Goal: Task Accomplishment & Management: Use online tool/utility

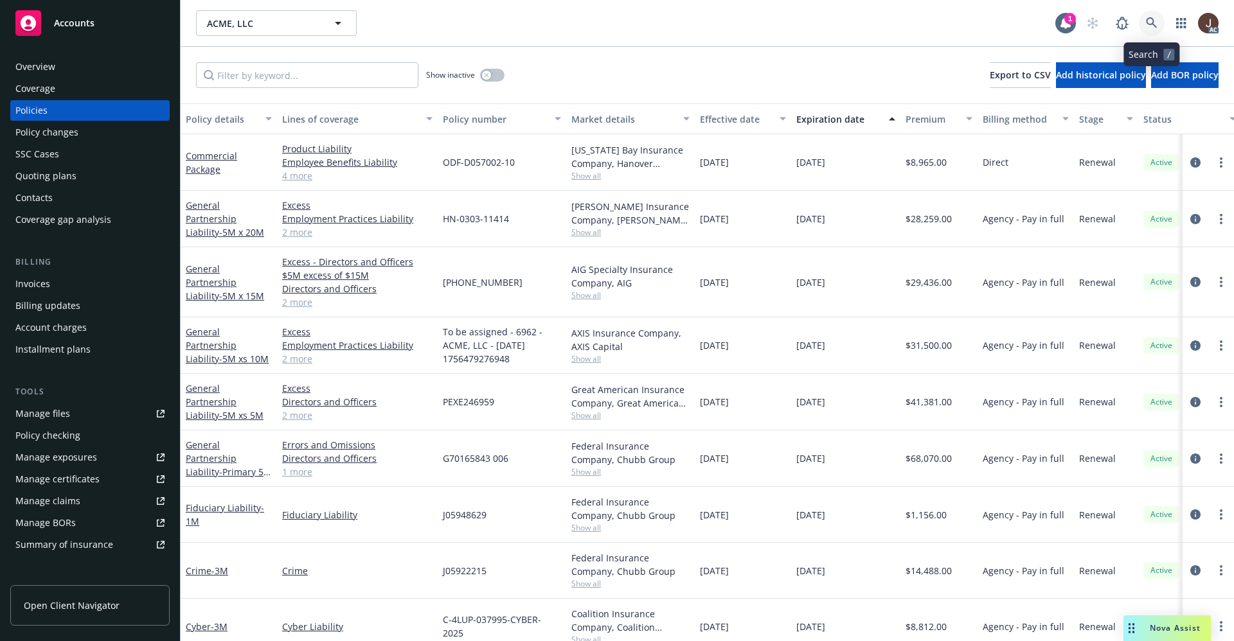
click at [1152, 28] on icon at bounding box center [1152, 23] width 12 height 12
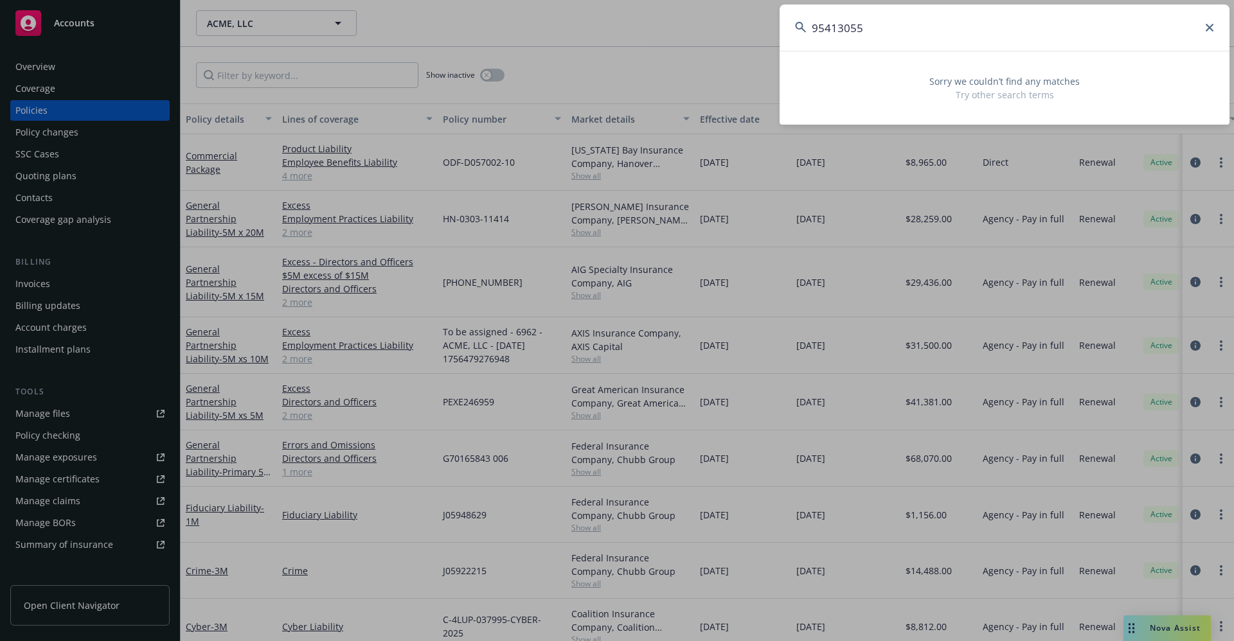
type input "95413055"
drag, startPoint x: 892, startPoint y: 31, endPoint x: 732, endPoint y: 31, distance: 160.1
click at [732, 31] on div "95413055 Sorry we couldn’t find any matches Try other search terms" at bounding box center [617, 320] width 1234 height 641
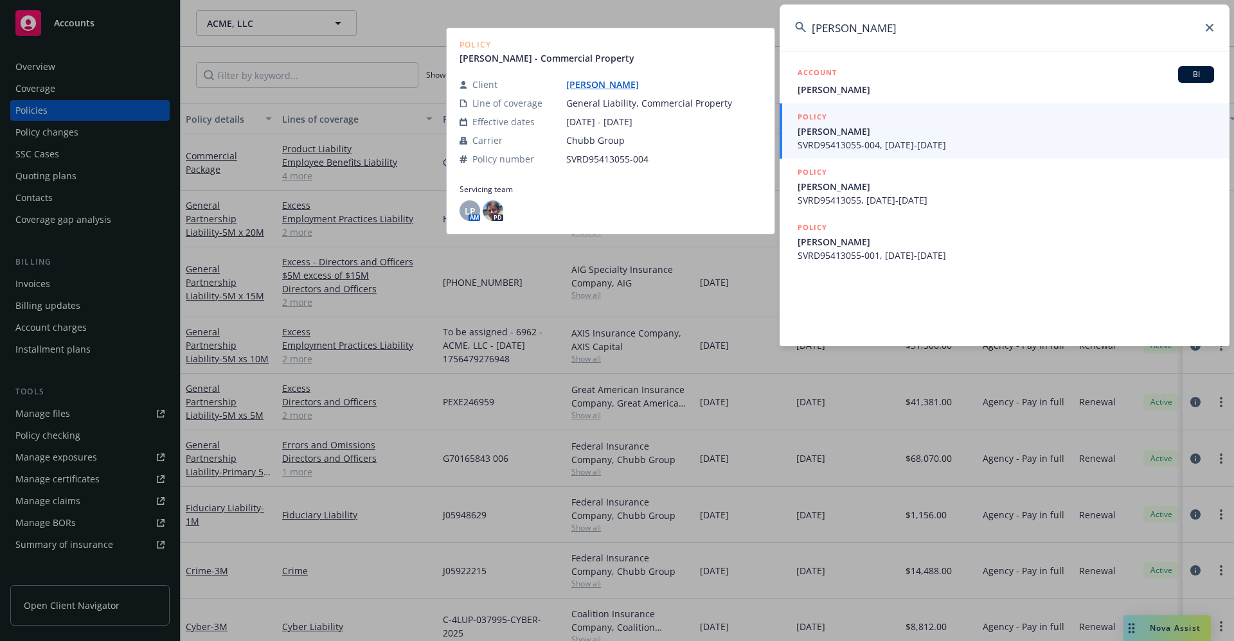
type input "erick jones"
click at [575, 88] on link "Eric Jones" at bounding box center [607, 84] width 83 height 12
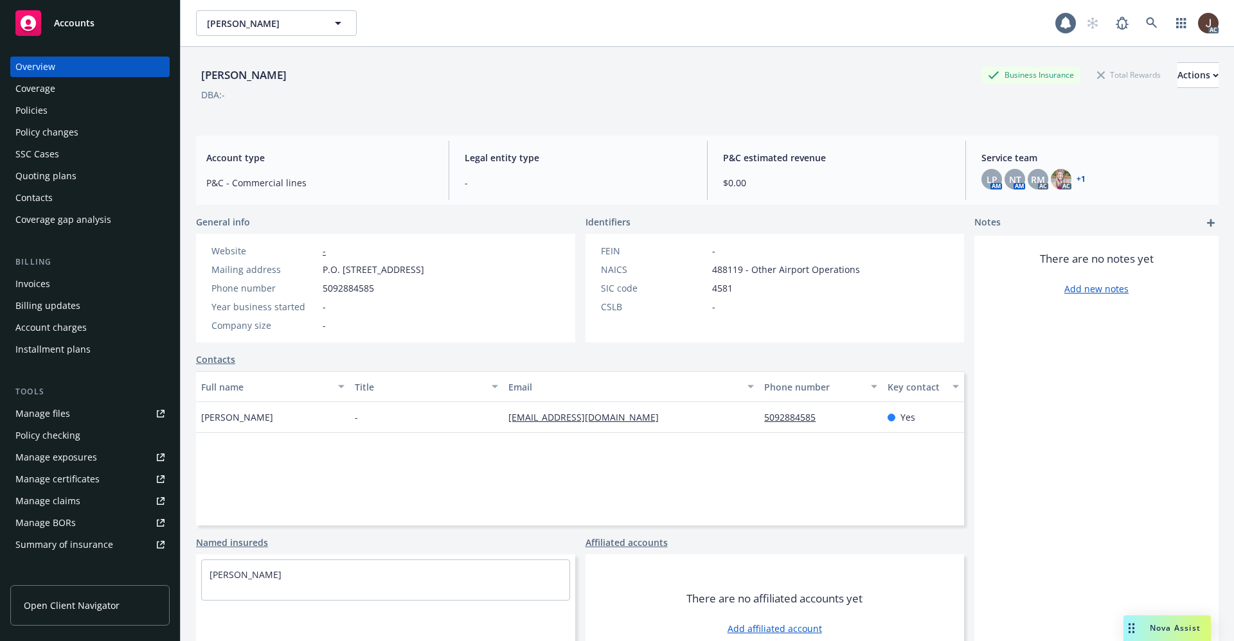
click at [233, 77] on div "Eric Jones" at bounding box center [244, 75] width 96 height 17
copy div "Eric Jones"
click at [24, 112] on div "Policies" at bounding box center [31, 110] width 32 height 21
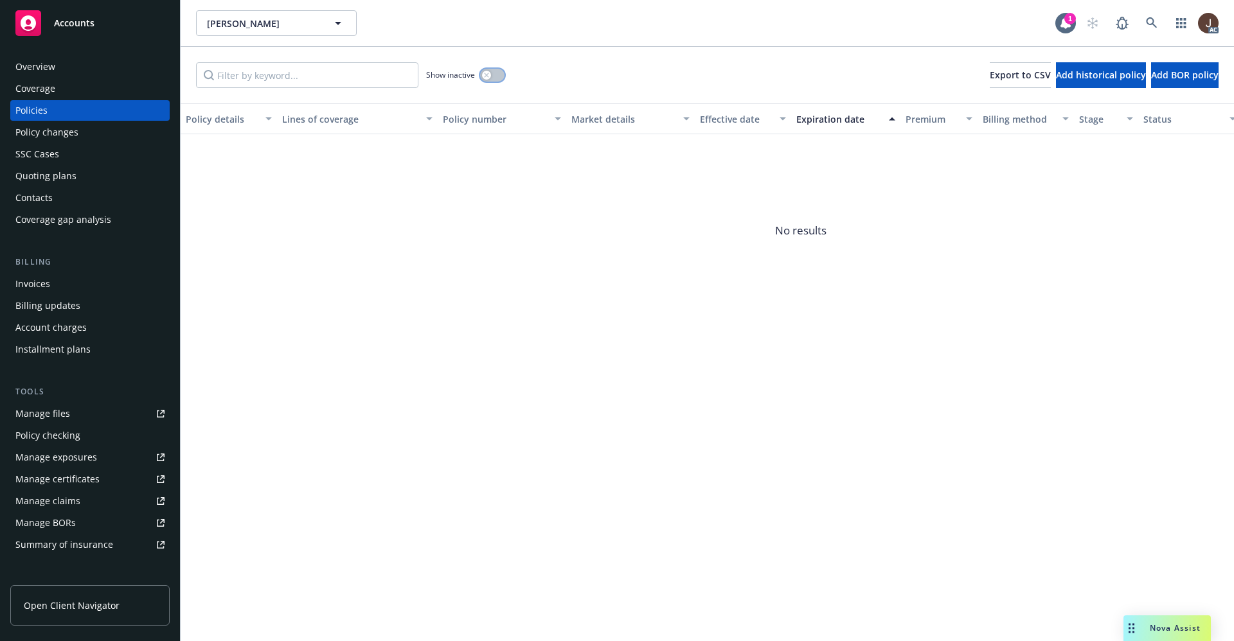
click at [494, 71] on button "button" at bounding box center [492, 75] width 24 height 13
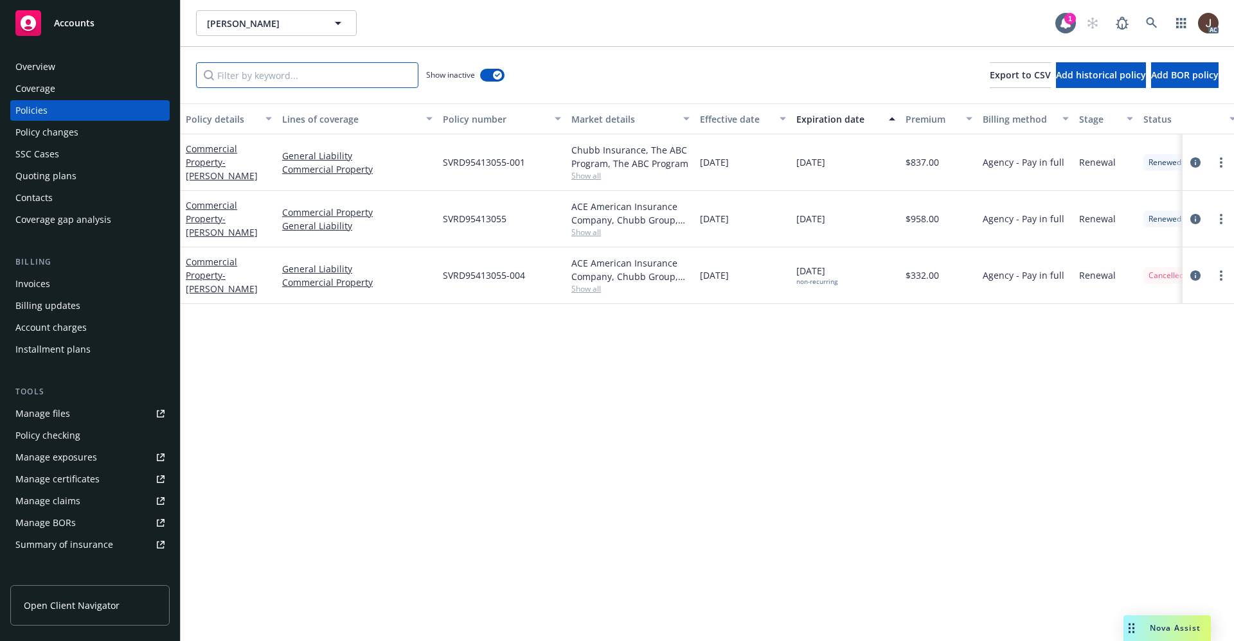
click at [298, 80] on input "Filter by keyword..." at bounding box center [307, 75] width 222 height 26
click at [1155, 21] on icon at bounding box center [1152, 23] width 12 height 12
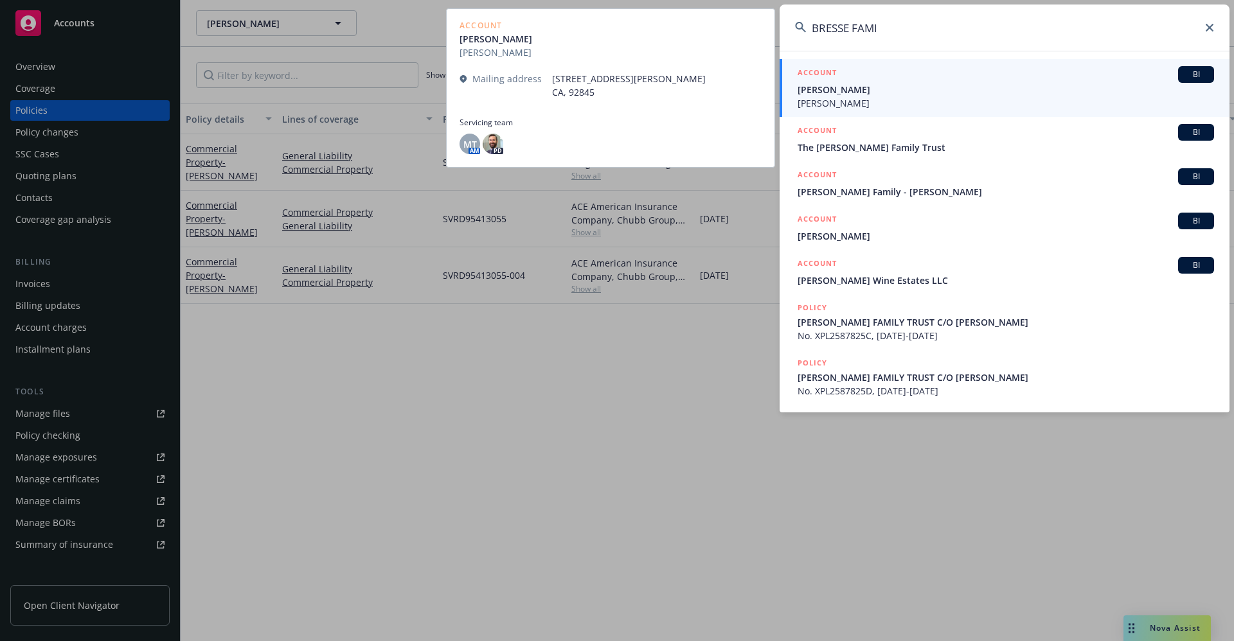
type input "BRESSE FAMI"
click at [889, 99] on span "Robert W Brese" at bounding box center [1006, 102] width 417 height 13
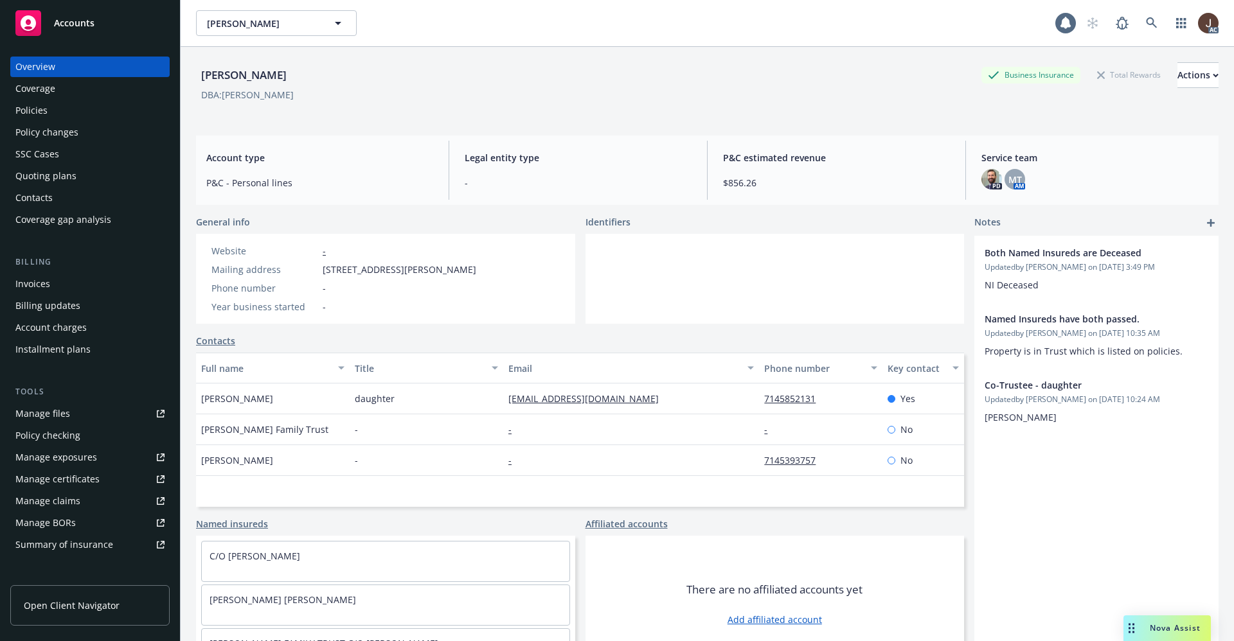
click at [507, 71] on div "Brese, Melanie Business Insurance Total Rewards Actions" at bounding box center [707, 75] width 1023 height 26
click at [54, 416] on div "Manage files" at bounding box center [42, 414] width 55 height 21
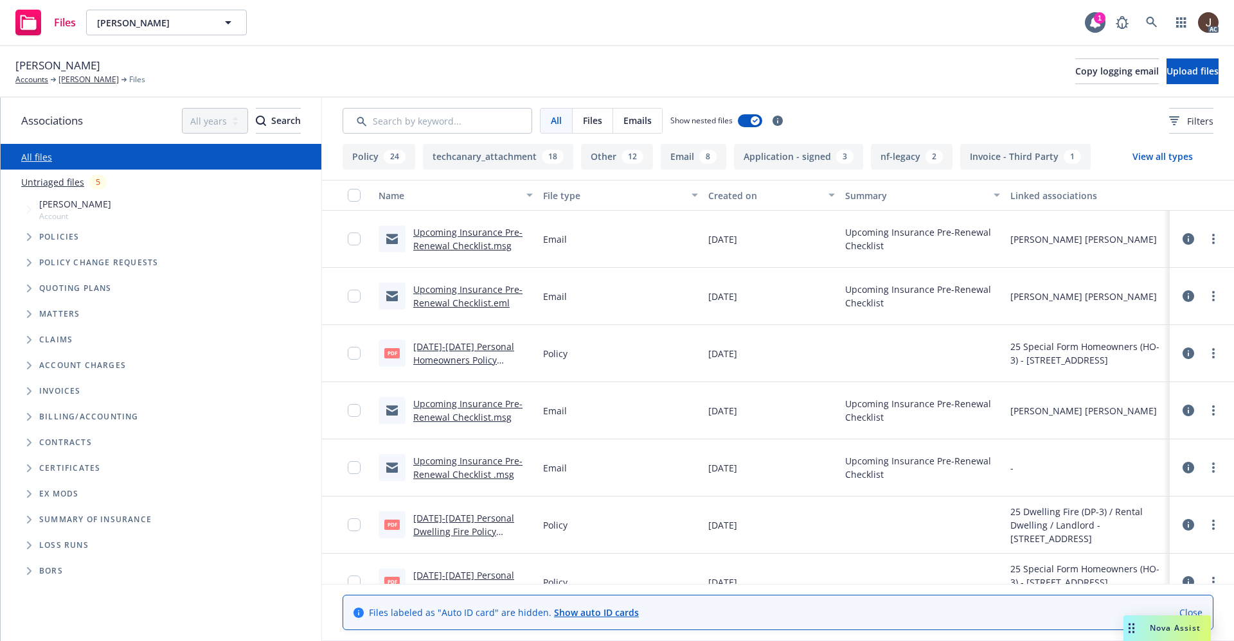
click at [45, 182] on link "Untriaged files" at bounding box center [52, 181] width 63 height 13
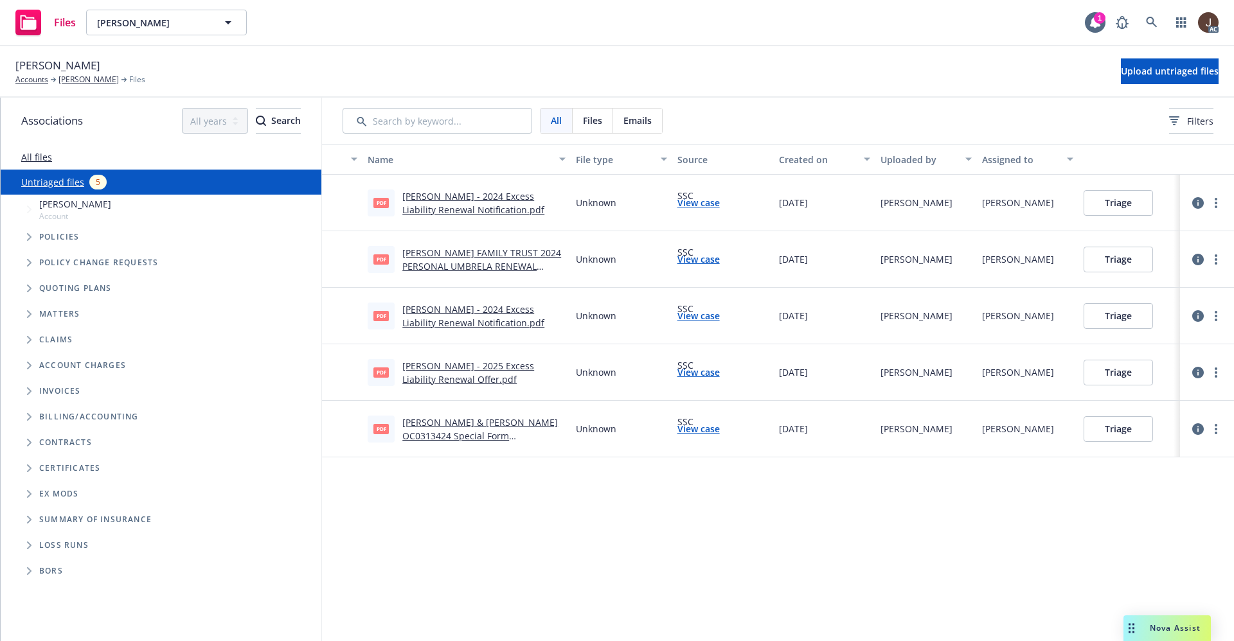
click at [606, 533] on div "Name File type Source Created on Uploaded by Assigned to pdf Brese, Melanie - 2…" at bounding box center [778, 393] width 912 height 498
click at [1151, 82] on button "Upload untriaged files" at bounding box center [1170, 71] width 98 height 26
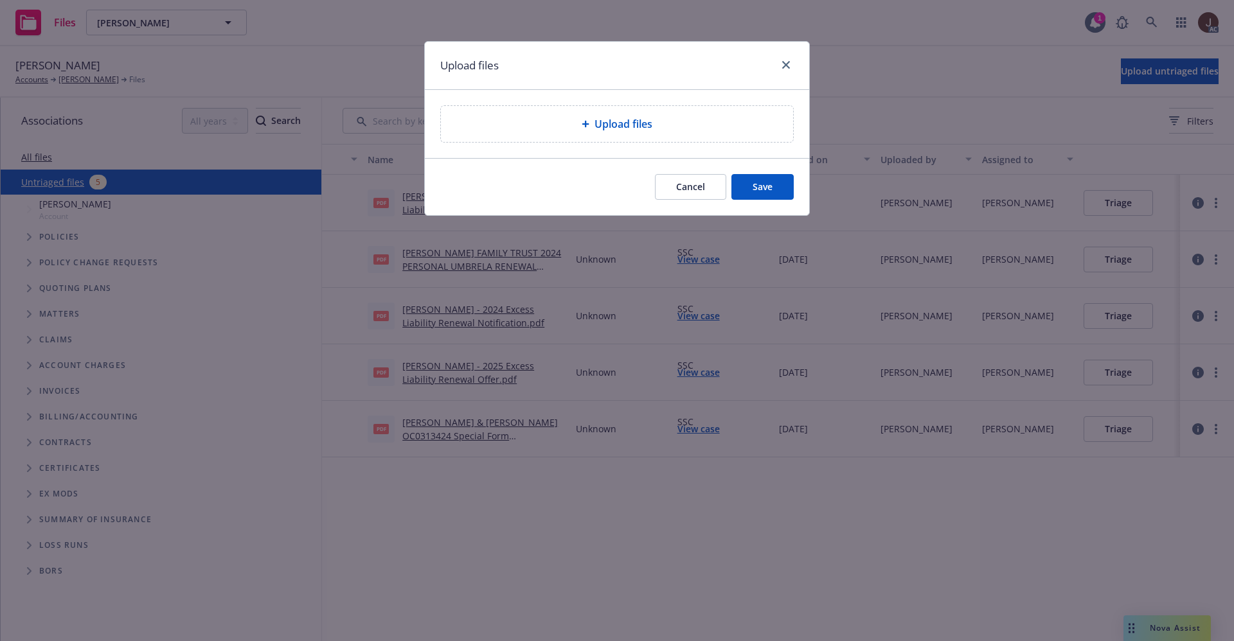
click at [608, 126] on span "Upload files" at bounding box center [624, 123] width 58 height 15
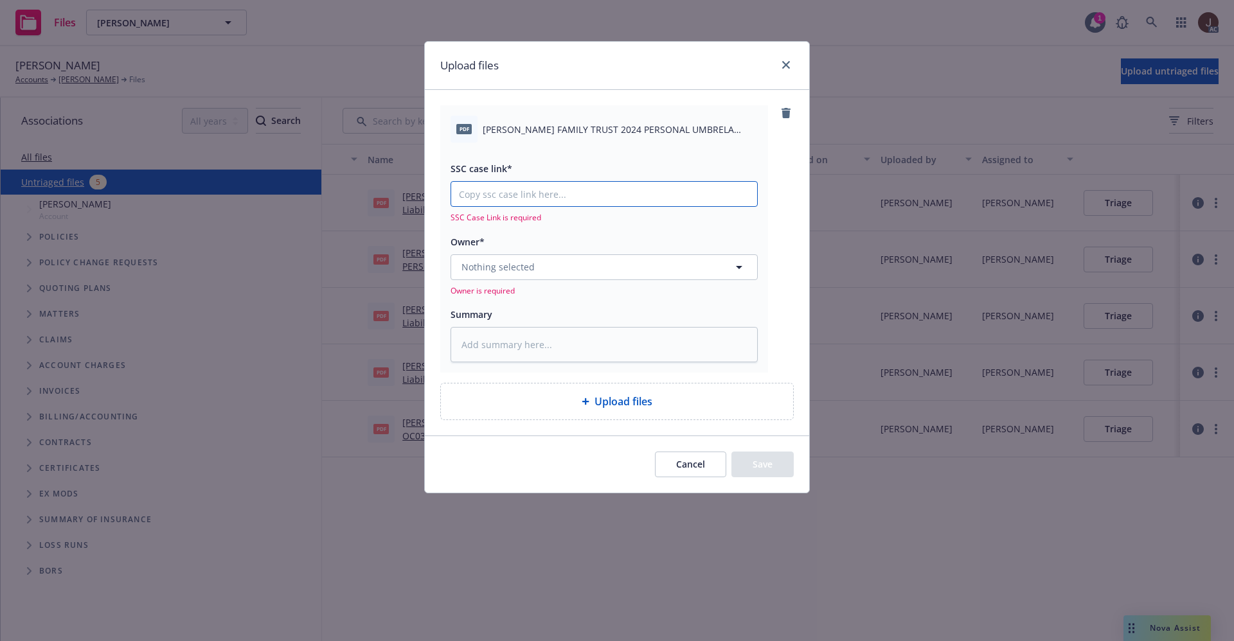
click at [549, 201] on input "SSC case link*" at bounding box center [604, 194] width 306 height 24
click at [557, 130] on span "BRESE FAMILY TRUST 2024 PERSONAL UMBRELA EXPIRATION NOTICE.pdf" at bounding box center [620, 129] width 275 height 13
copy div "BRESE FAMILY TRUST 2024 PERSONAL UMBRELA EXPIRATION NOTICE.pdf"
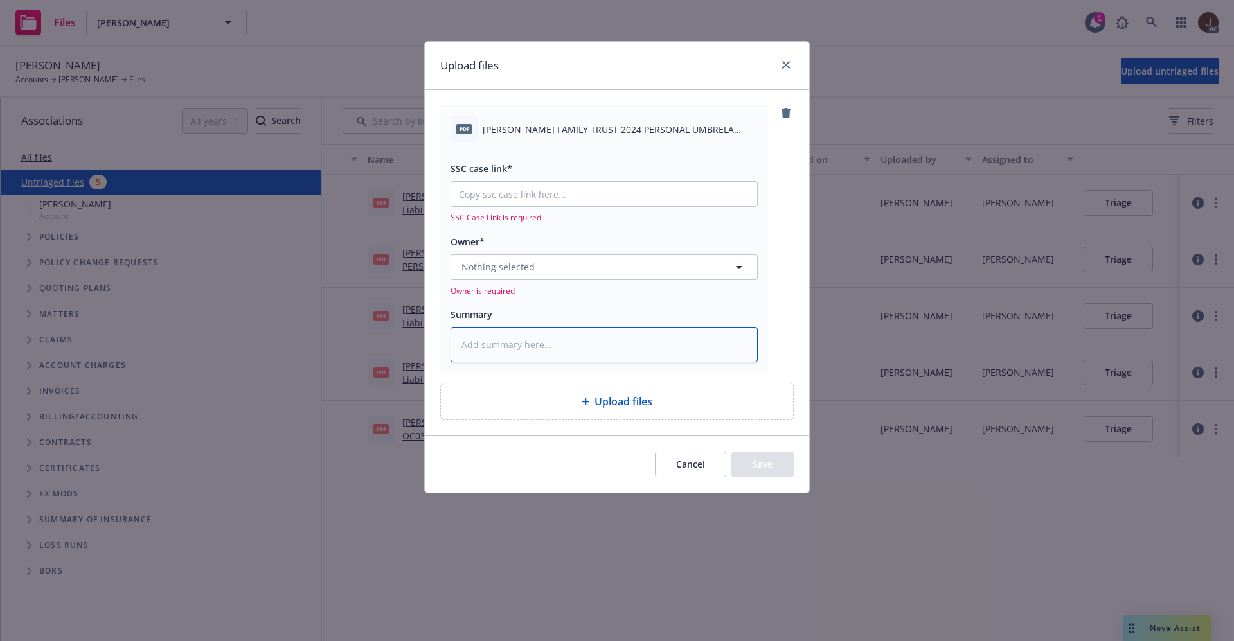
click at [504, 348] on textarea at bounding box center [604, 344] width 307 height 35
paste textarea "BRESE FAMILY TRUST 2024 PERSONAL UMBRELA EXPIRATION NOTICE.pdf"
type textarea "x"
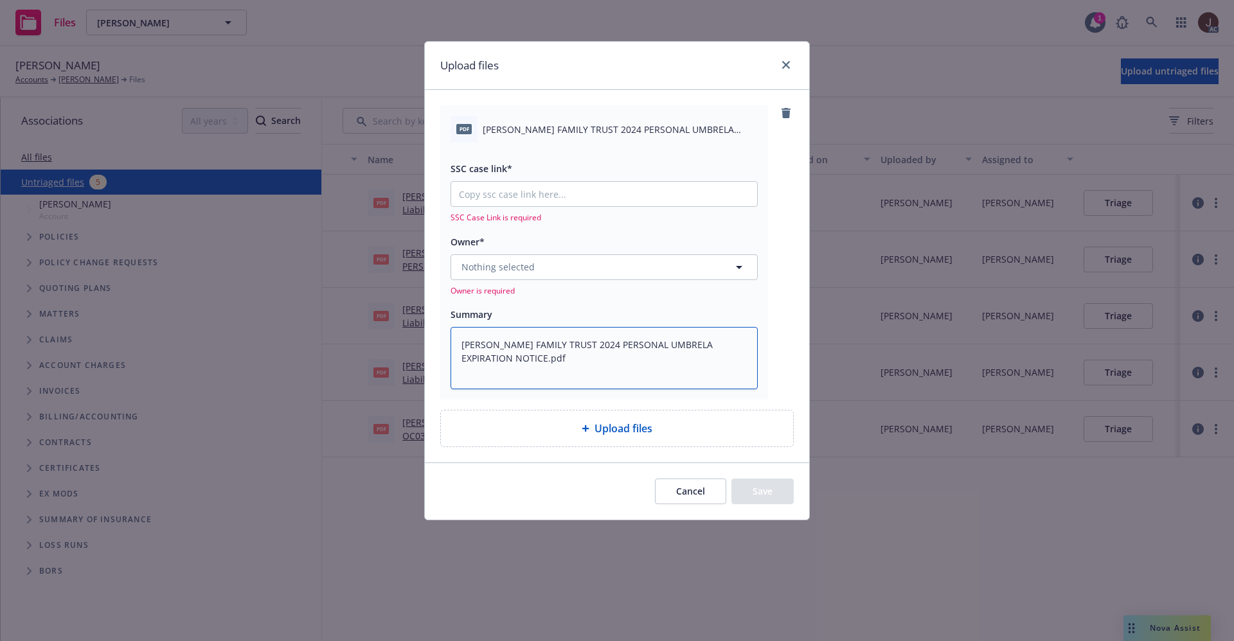
type textarea "BRESE FAMILY TRUST 2024 PERSONAL UMBRELA EXPIRATION NOTICE.pdf"
click at [511, 267] on span "Nothing selected" at bounding box center [498, 266] width 73 height 13
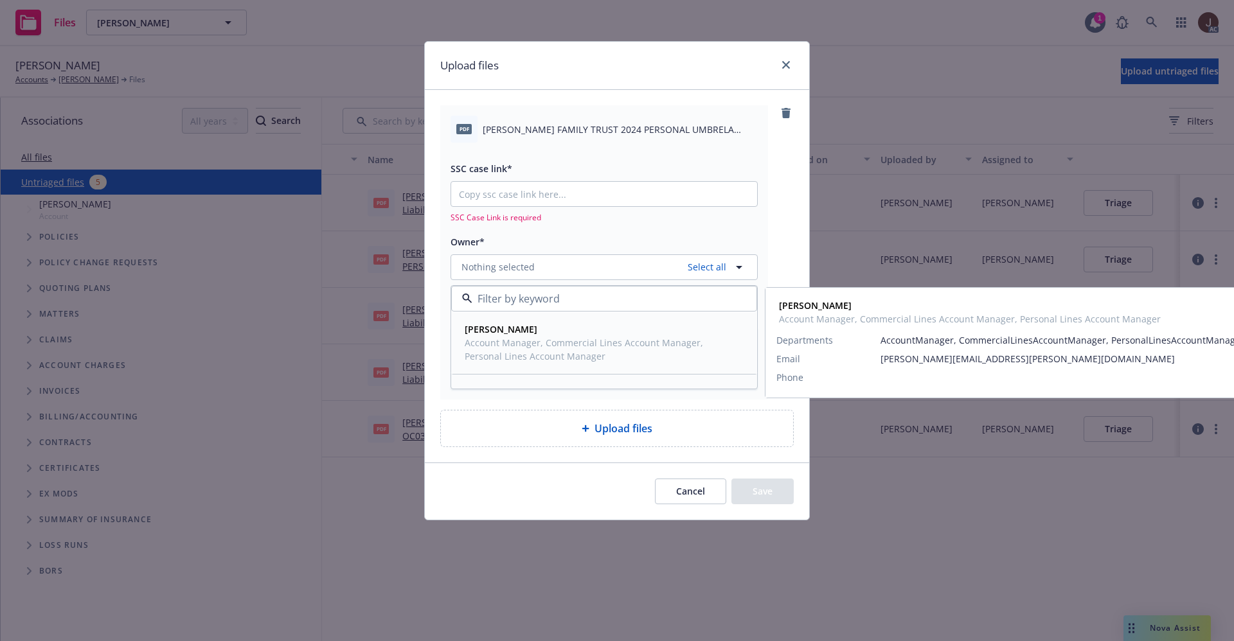
click at [527, 335] on strong "Melanie Triantos" at bounding box center [501, 329] width 73 height 12
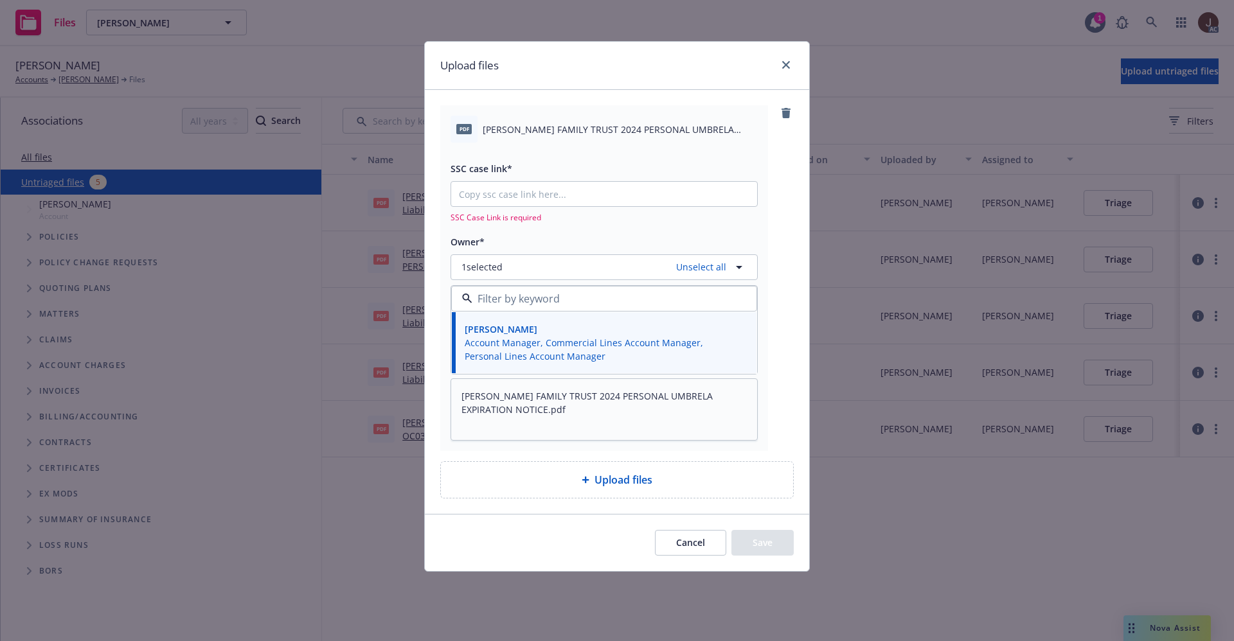
click at [784, 184] on div "pdf BRESE FAMILY TRUST 2024 PERSONAL UMBRELA EXPIRATION NOTICE.pdf SSC case lin…" at bounding box center [617, 277] width 354 height 345
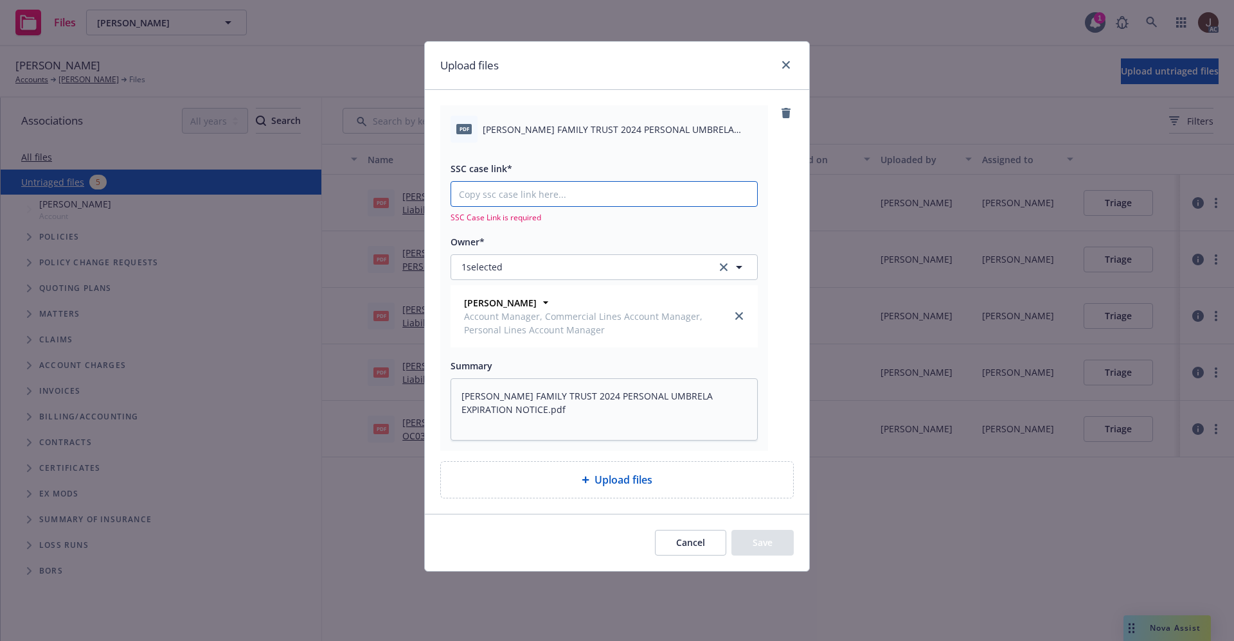
click at [510, 193] on input "SSC case link*" at bounding box center [604, 194] width 306 height 24
paste input "https://newfront-ssc.lightning.force.com/lightning/r/Case/500Vz00000SFcWIIA1/vi…"
type textarea "x"
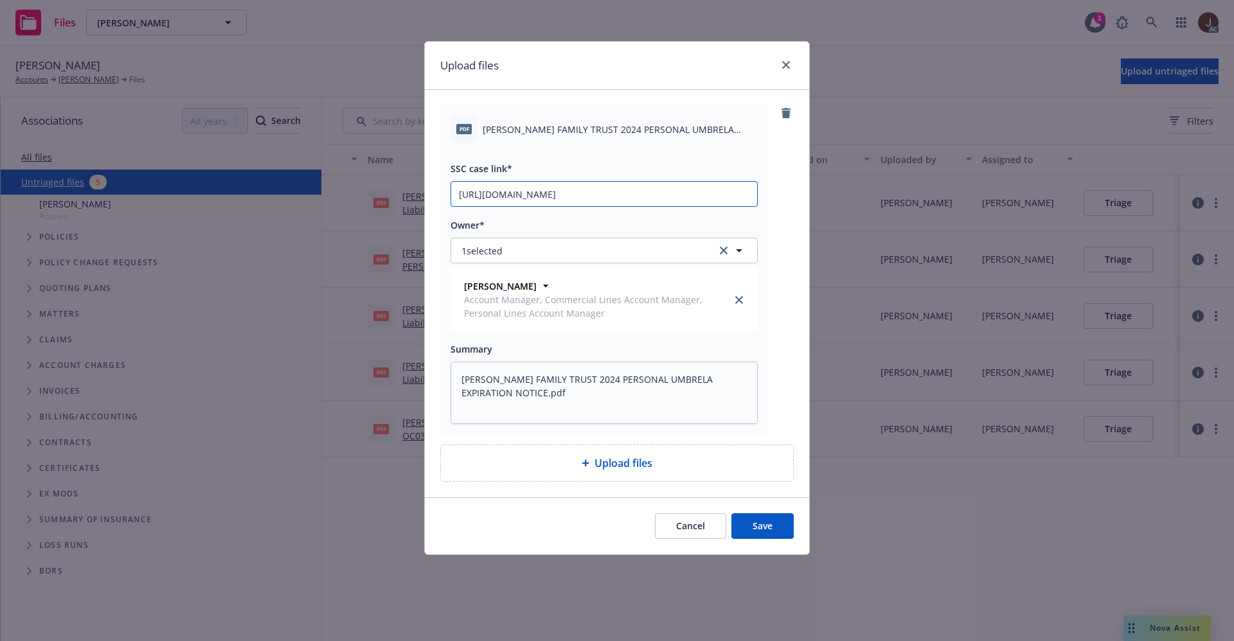
scroll to position [0, 62]
type input "https://newfront-ssc.lightning.force.com/lightning/r/Case/500Vz00000SFcWIIA1/vi…"
drag, startPoint x: 769, startPoint y: 206, endPoint x: 776, endPoint y: 212, distance: 9.1
click at [771, 206] on div "pdf BRESE FAMILY TRUST 2024 PERSONAL UMBRELA EXPIRATION NOTICE.pdf SSC case lin…" at bounding box center [617, 269] width 354 height 329
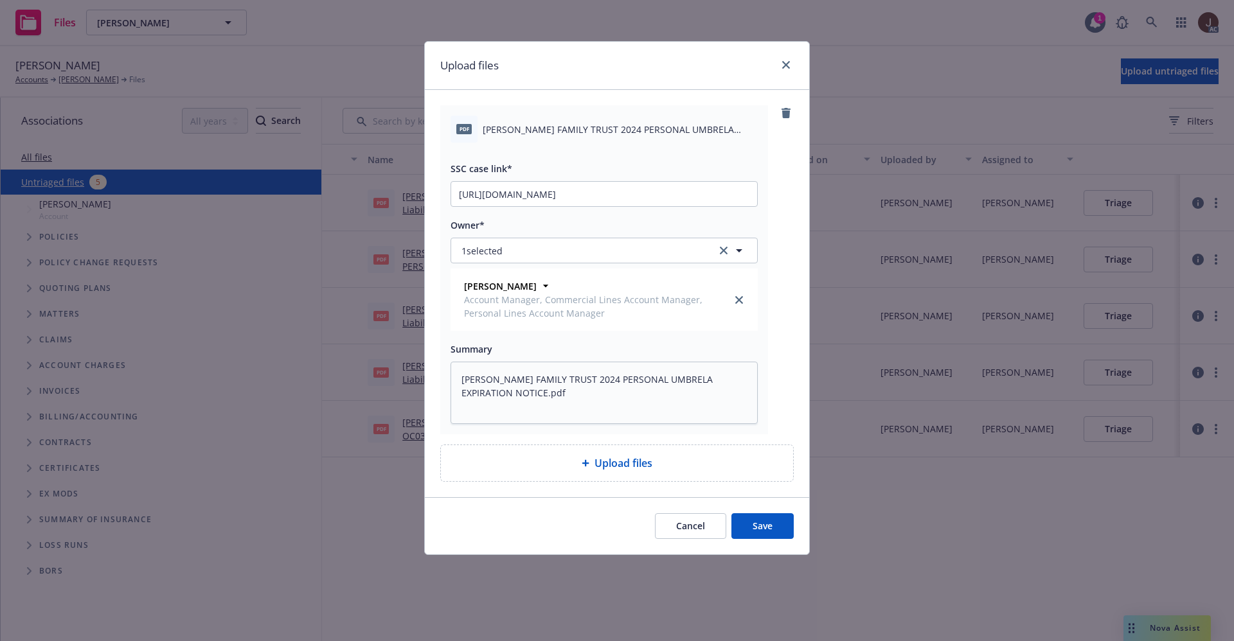
click at [767, 526] on button "Save" at bounding box center [762, 527] width 62 height 26
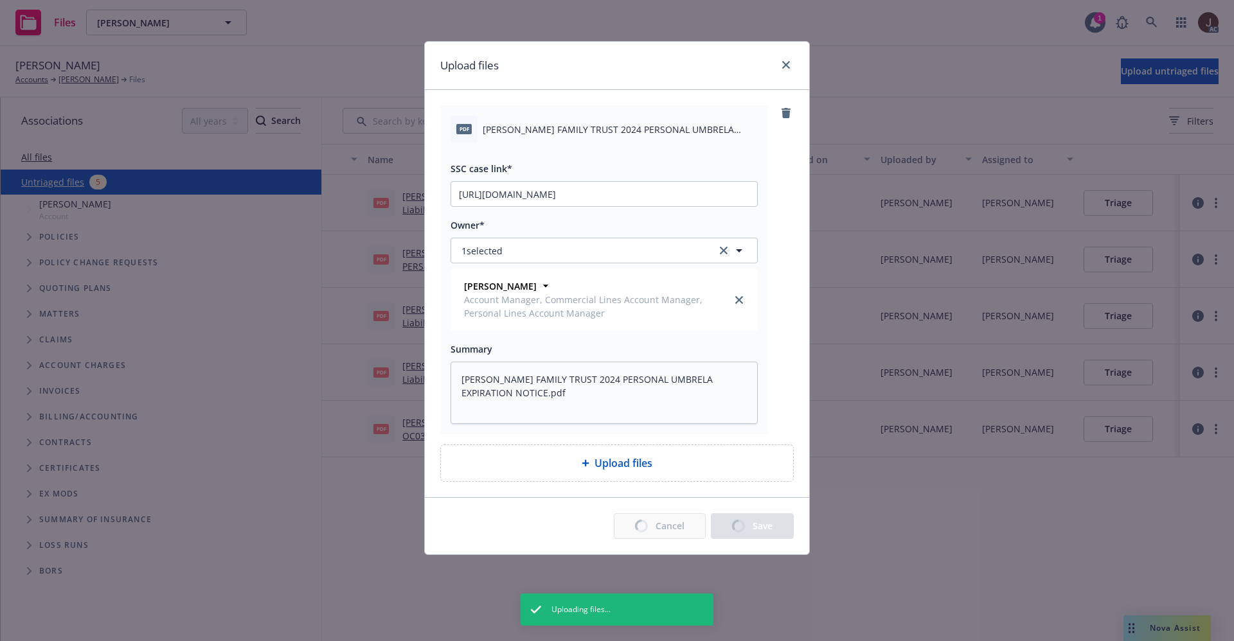
type textarea "x"
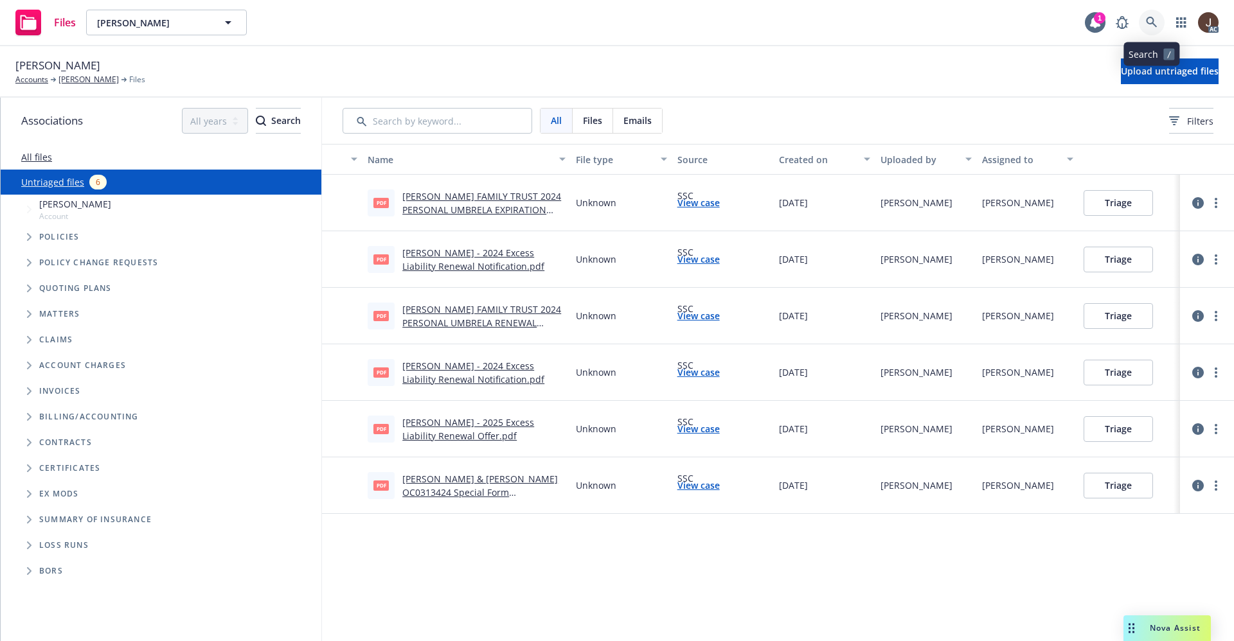
click at [1158, 21] on link at bounding box center [1152, 23] width 26 height 26
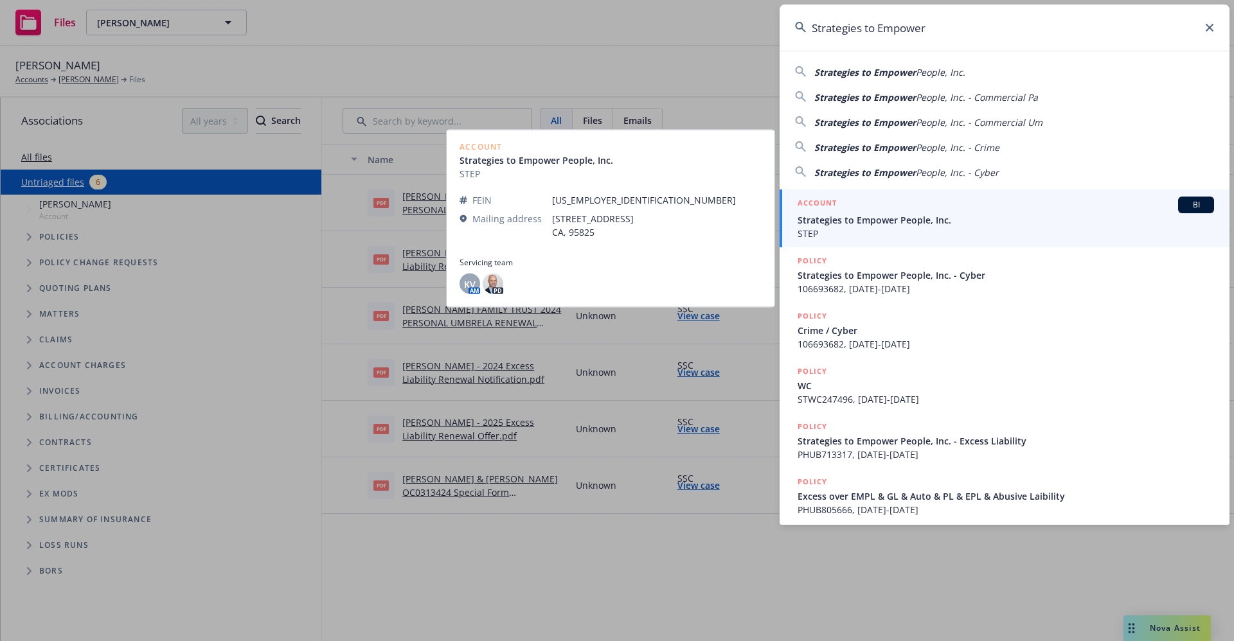
type input "Strategies to Empower"
click at [898, 226] on span "Strategies to Empower People, Inc." at bounding box center [1006, 219] width 417 height 13
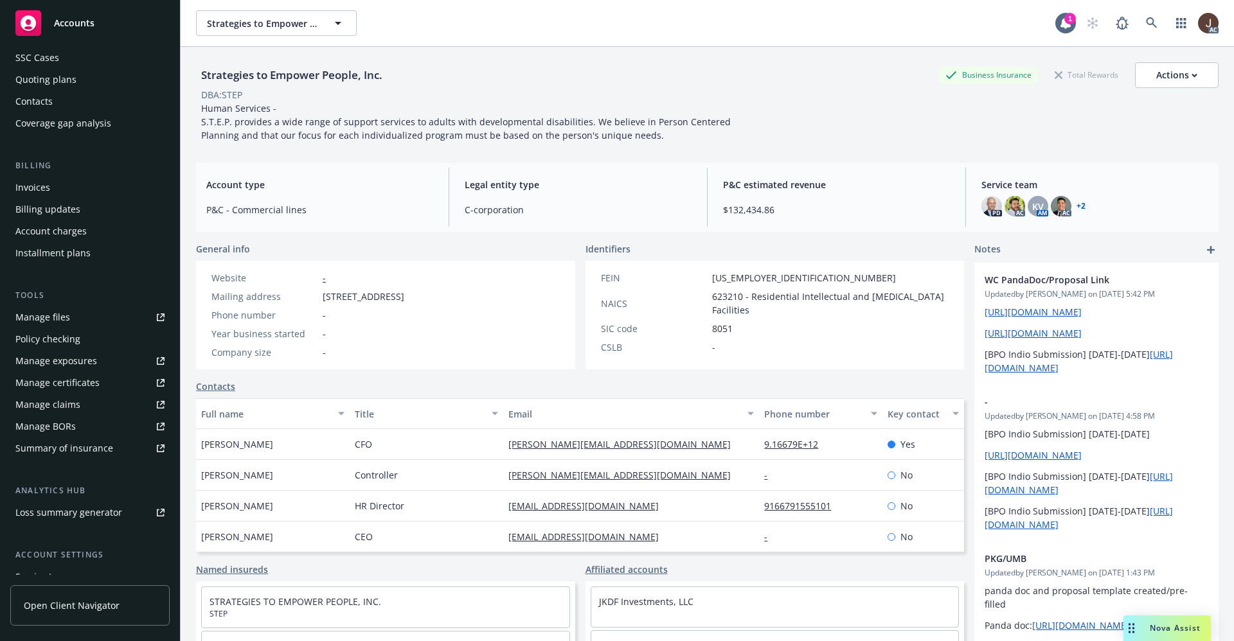
scroll to position [193, 0]
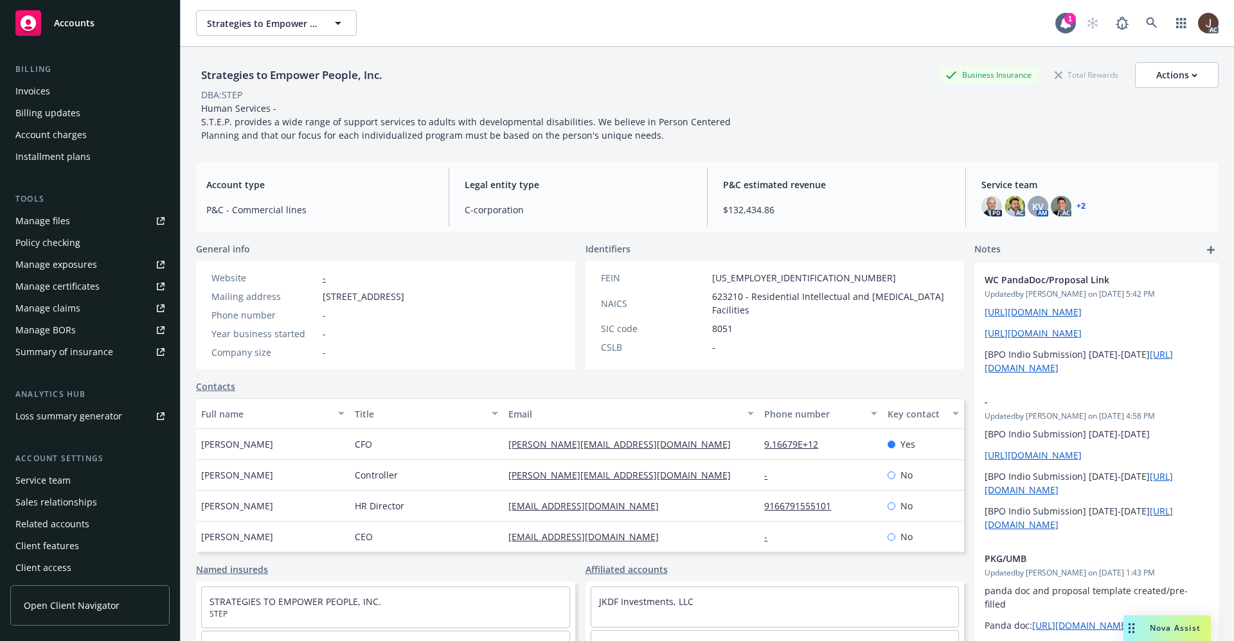
click at [57, 478] on div "Service team" at bounding box center [42, 481] width 55 height 21
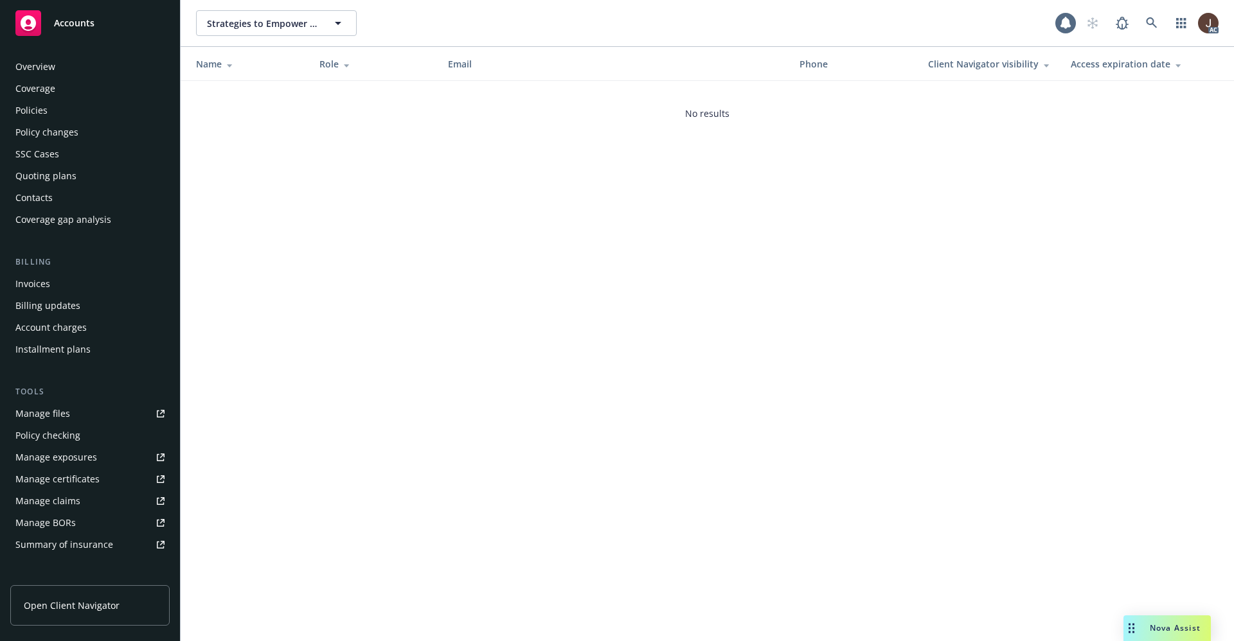
scroll to position [196, 0]
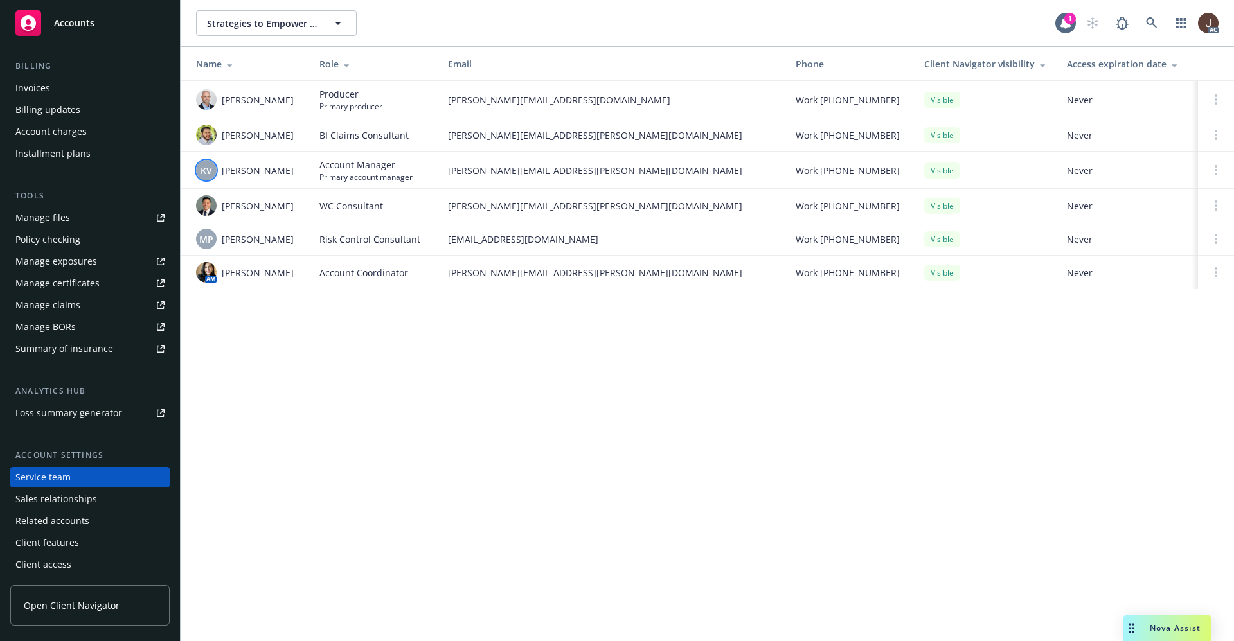
click at [209, 165] on span "KV" at bounding box center [207, 170] width 12 height 13
click at [301, 408] on div "Strategies to Empower People, Inc. Strategies to Empower People, Inc. 1 AC Name…" at bounding box center [708, 320] width 1054 height 641
click at [202, 268] on img at bounding box center [206, 272] width 21 height 21
click at [298, 372] on div "Strategies to Empower People, Inc. Strategies to Empower People, Inc. 1 AC Name…" at bounding box center [708, 320] width 1054 height 641
drag, startPoint x: 290, startPoint y: 280, endPoint x: 221, endPoint y: 274, distance: 69.0
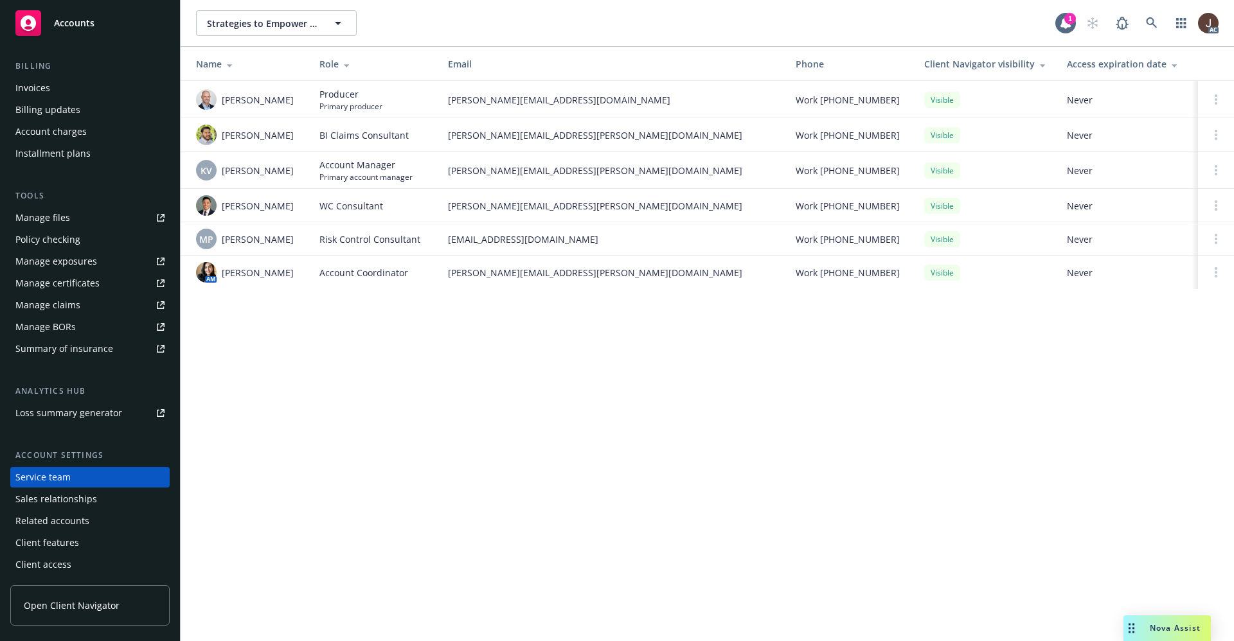
click at [221, 274] on div "AM [PERSON_NAME]" at bounding box center [247, 272] width 103 height 21
copy span "[PERSON_NAME]"
click at [1154, 19] on icon at bounding box center [1152, 23] width 12 height 12
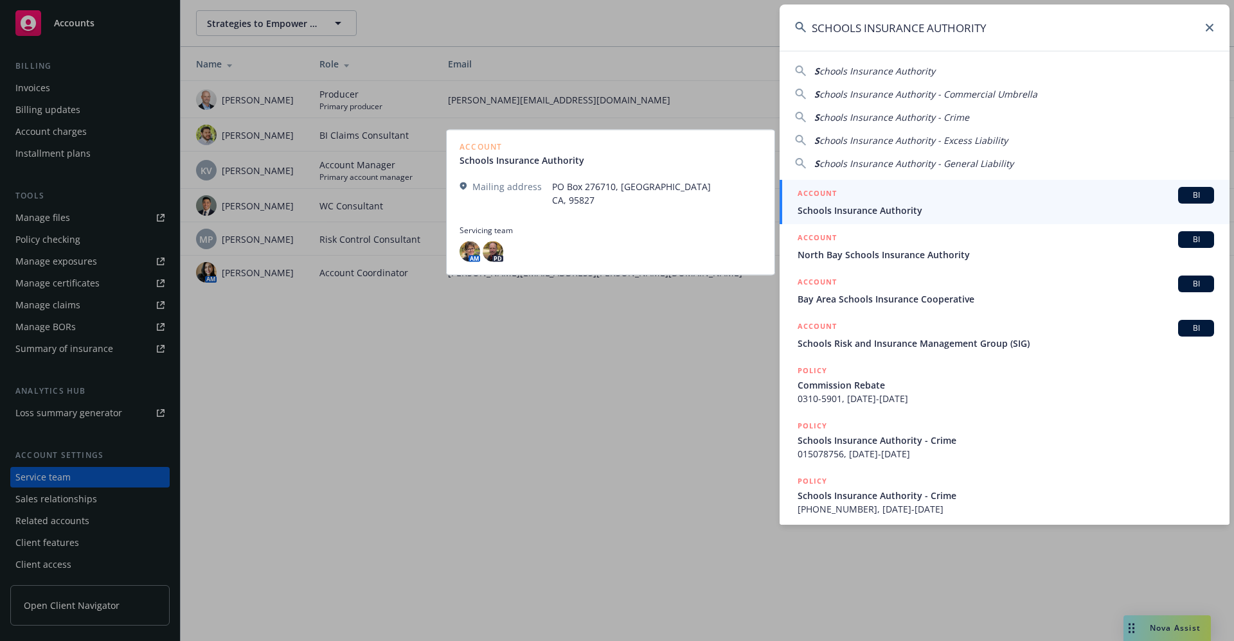
type input "SCHOOLS INSURANCE AUTHORITY"
click at [903, 215] on span "Schools Insurance Authority" at bounding box center [1006, 210] width 417 height 13
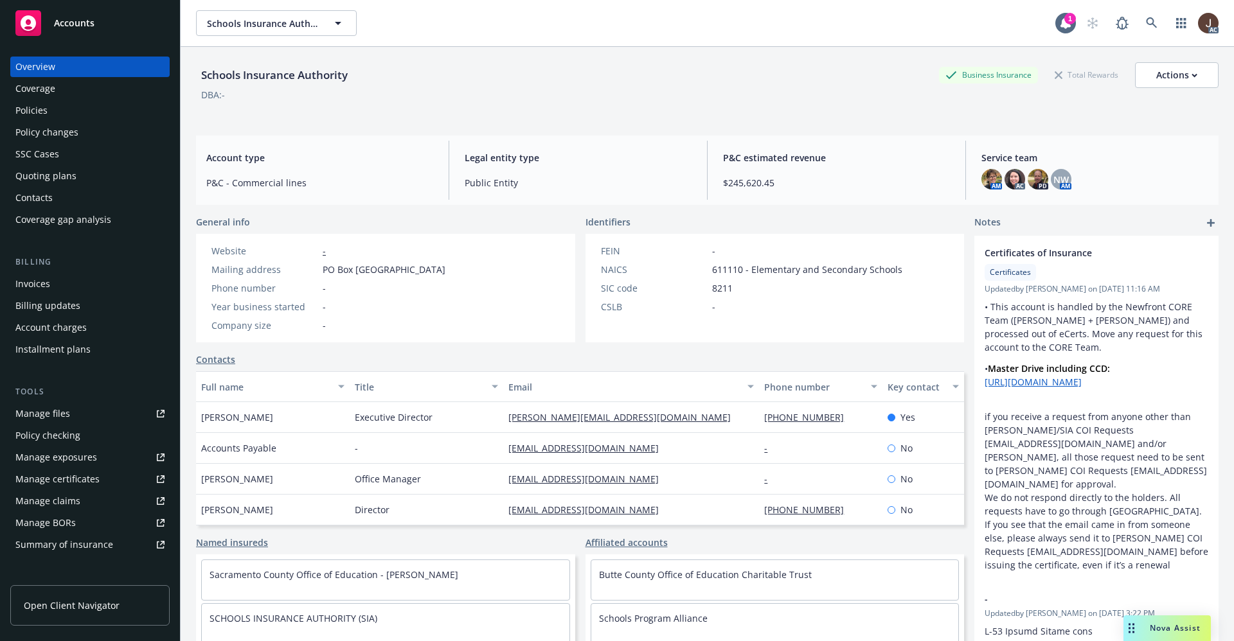
click at [38, 112] on div "Policies" at bounding box center [31, 110] width 32 height 21
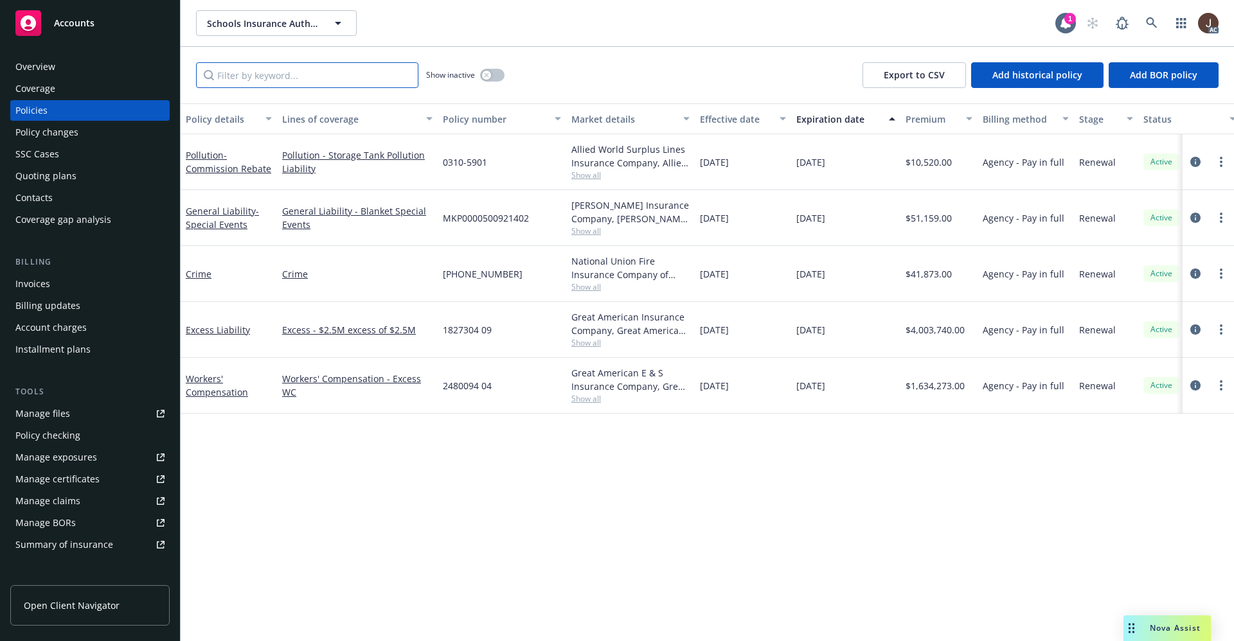
click at [255, 78] on input "Filter by keyword..." at bounding box center [307, 75] width 222 height 26
click at [246, 72] on input "Filter by keyword..." at bounding box center [307, 75] width 222 height 26
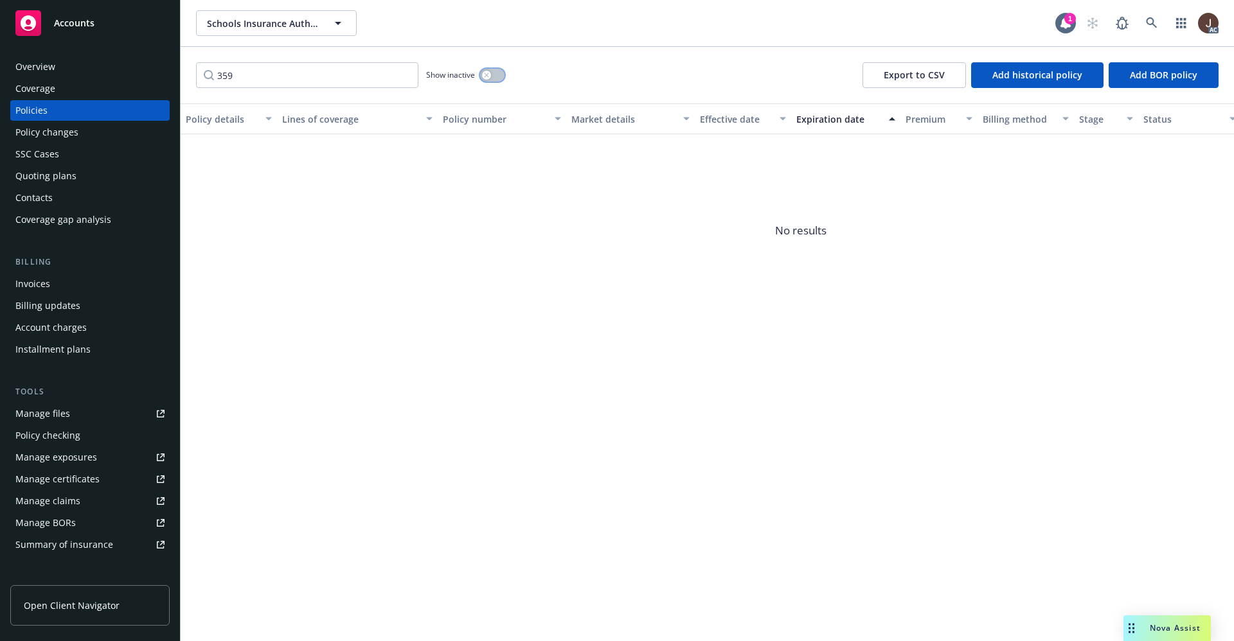
click at [498, 73] on button "button" at bounding box center [492, 75] width 24 height 13
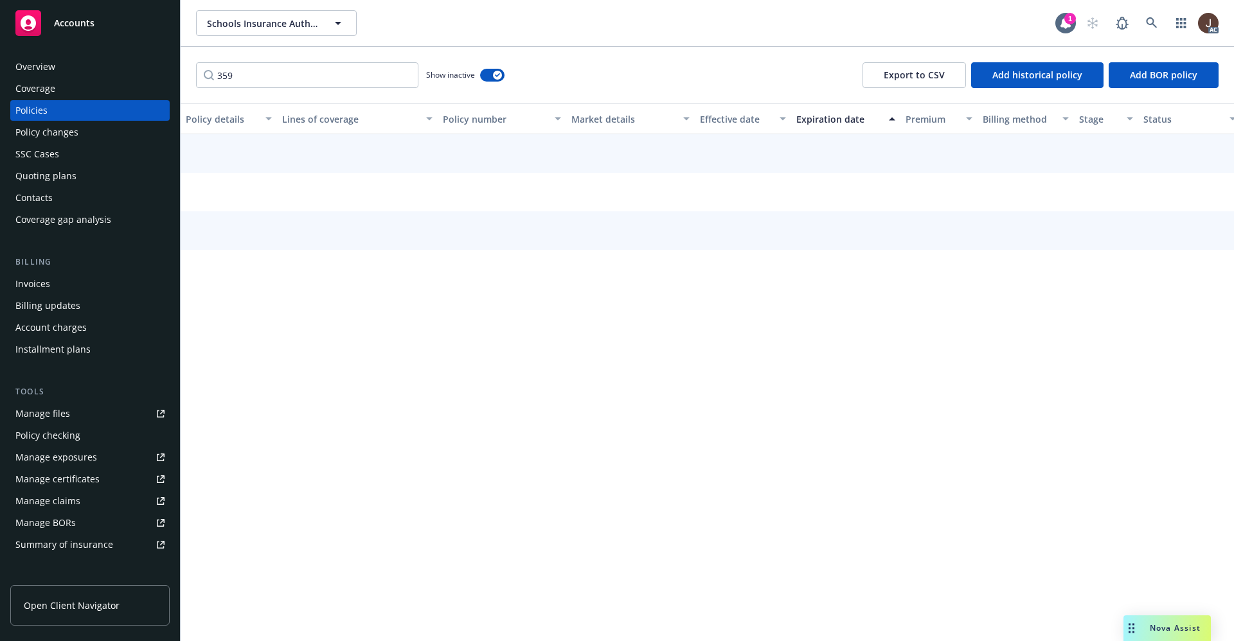
click at [641, 77] on div "359 Show inactive Export to CSV Add historical policy Add BOR policy" at bounding box center [708, 75] width 1054 height 57
click at [643, 77] on div "359 Show inactive Export to CSV Add historical policy Add BOR policy" at bounding box center [708, 75] width 1054 height 57
click at [268, 81] on input "359" at bounding box center [307, 75] width 222 height 26
click at [260, 79] on input "359" at bounding box center [307, 75] width 222 height 26
type input "3"
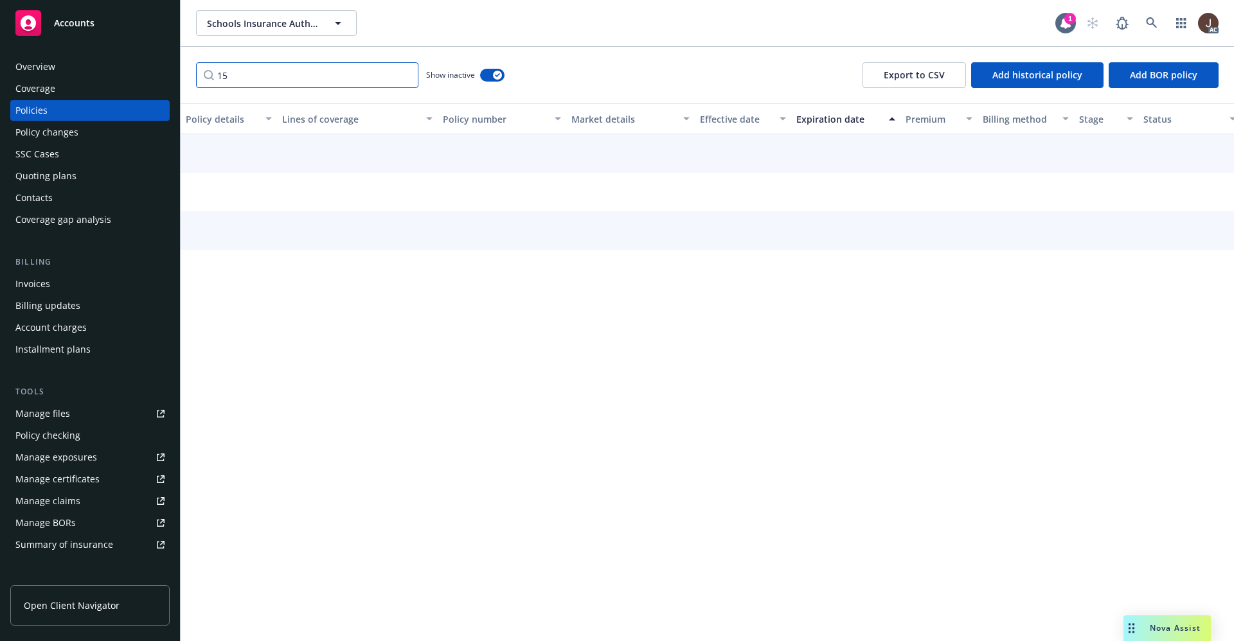
type input "1"
click at [583, 236] on div at bounding box center [801, 204] width 1241 height 141
click at [27, 71] on div "Overview" at bounding box center [35, 67] width 40 height 21
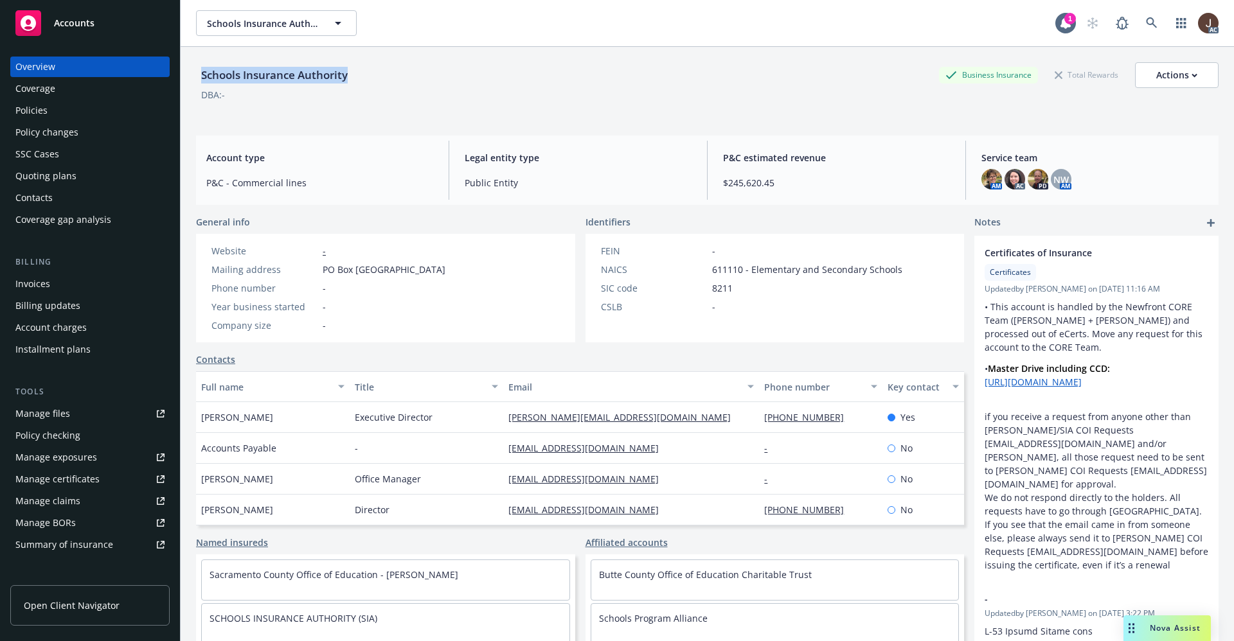
drag, startPoint x: 359, startPoint y: 76, endPoint x: 190, endPoint y: 75, distance: 169.7
click at [190, 75] on div "Schools Insurance Authority Business Insurance Total Rewards Actions DBA: - Acc…" at bounding box center [708, 367] width 1054 height 641
copy div "Schools Insurance Authority"
click at [31, 110] on div "Policies" at bounding box center [31, 110] width 32 height 21
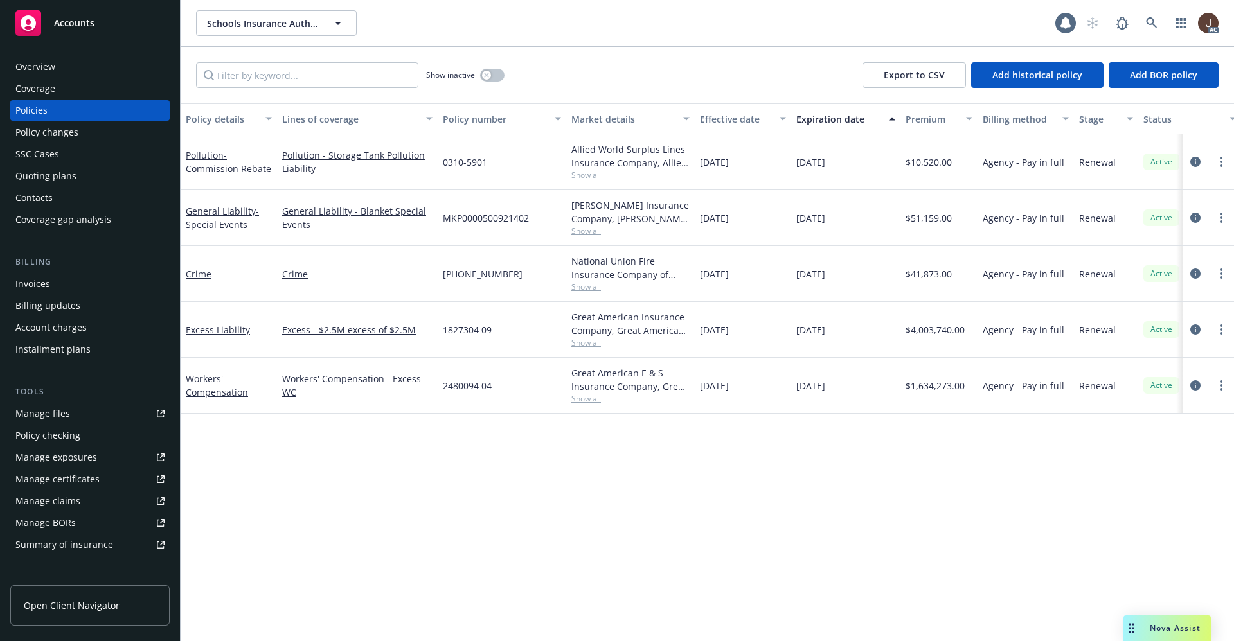
click at [588, 49] on div "Show inactive Export to CSV Add historical policy Add BOR policy" at bounding box center [708, 75] width 1054 height 57
click at [42, 419] on div "Manage files" at bounding box center [42, 414] width 55 height 21
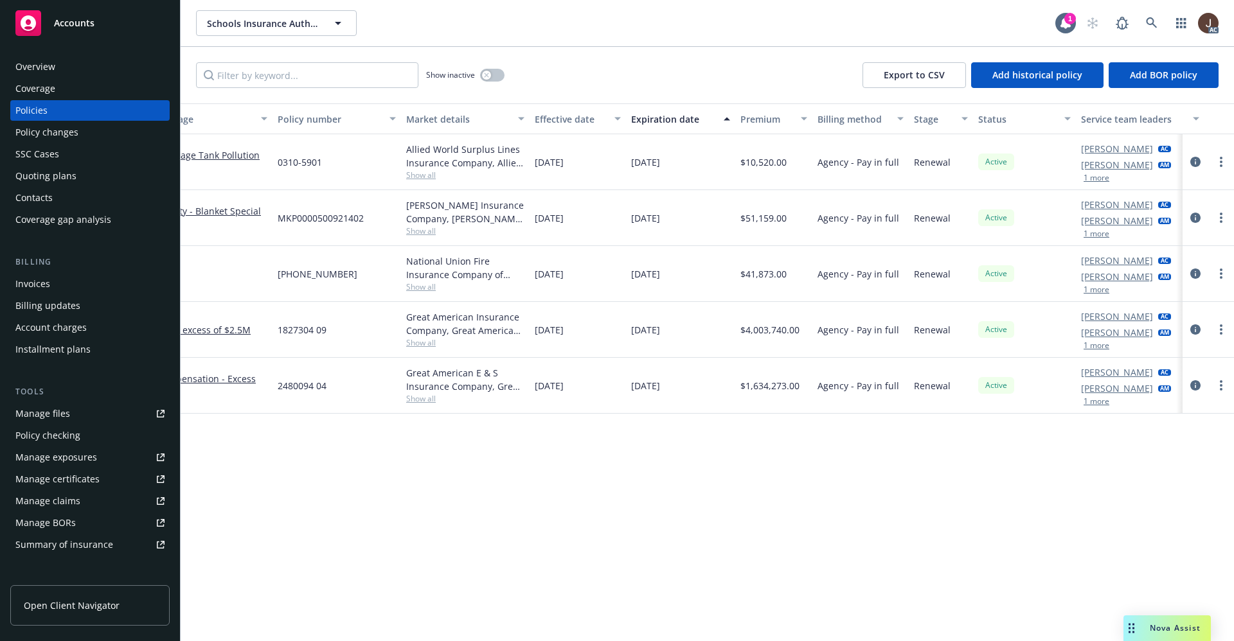
scroll to position [0, 169]
click at [1153, 18] on icon at bounding box center [1151, 22] width 11 height 11
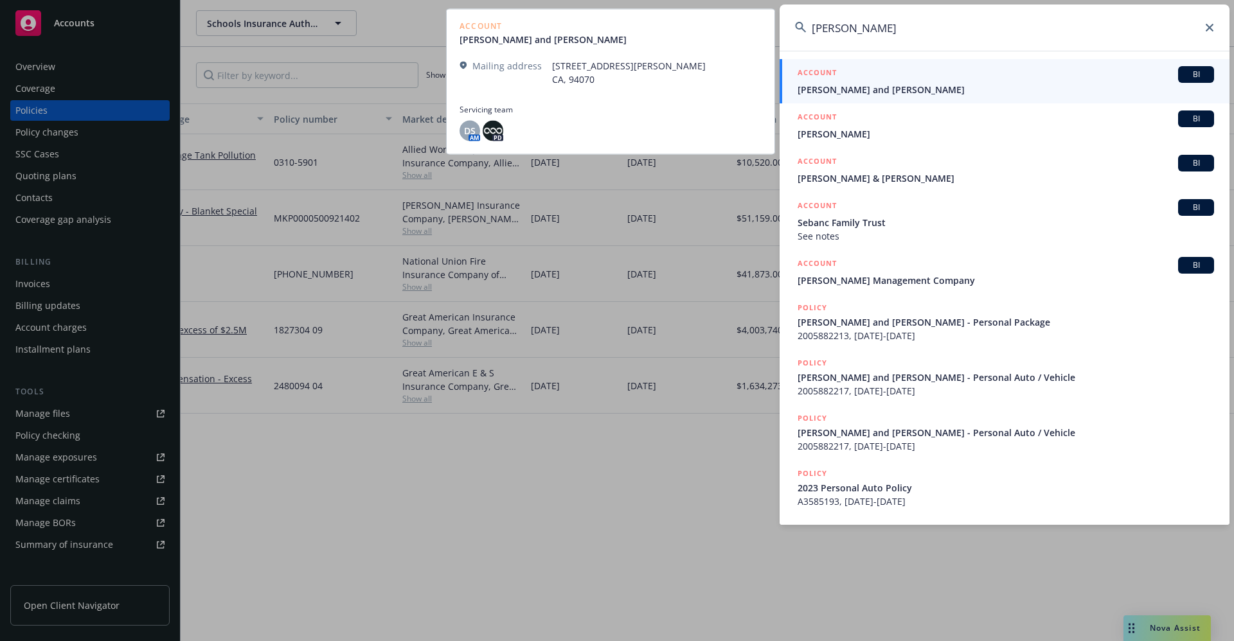
type input "[PERSON_NAME]"
click at [917, 93] on span "[PERSON_NAME] and [PERSON_NAME]" at bounding box center [1006, 89] width 417 height 13
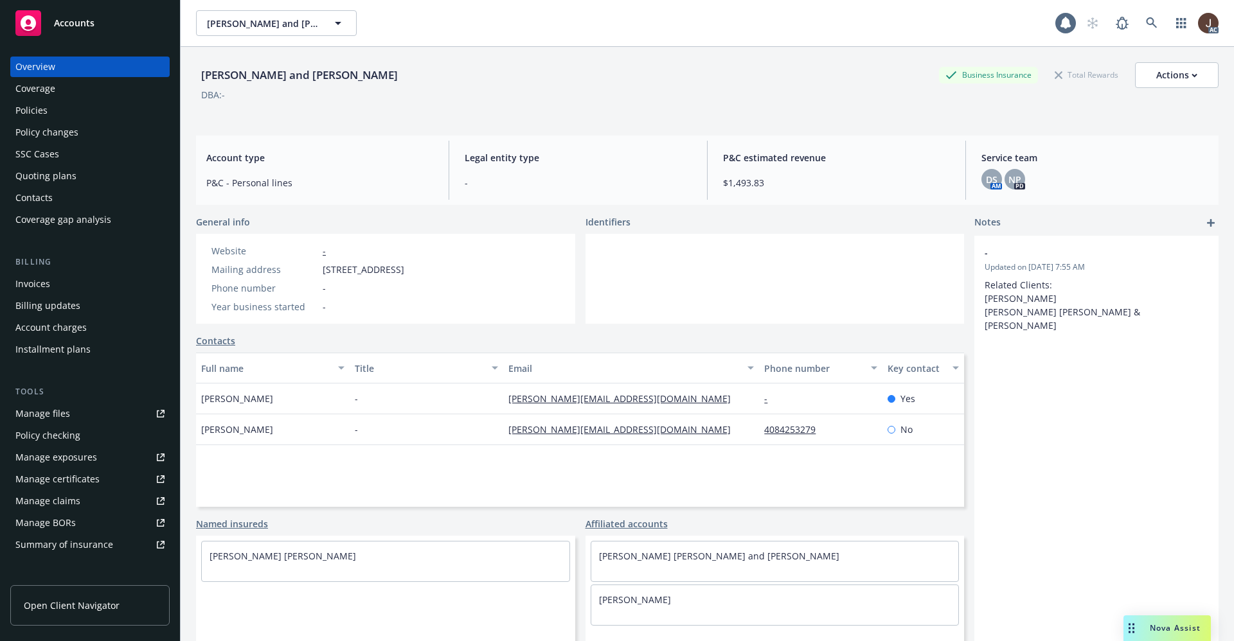
click at [234, 76] on div "[PERSON_NAME] and [PERSON_NAME]" at bounding box center [299, 75] width 207 height 17
copy div "[PERSON_NAME] and [PERSON_NAME]"
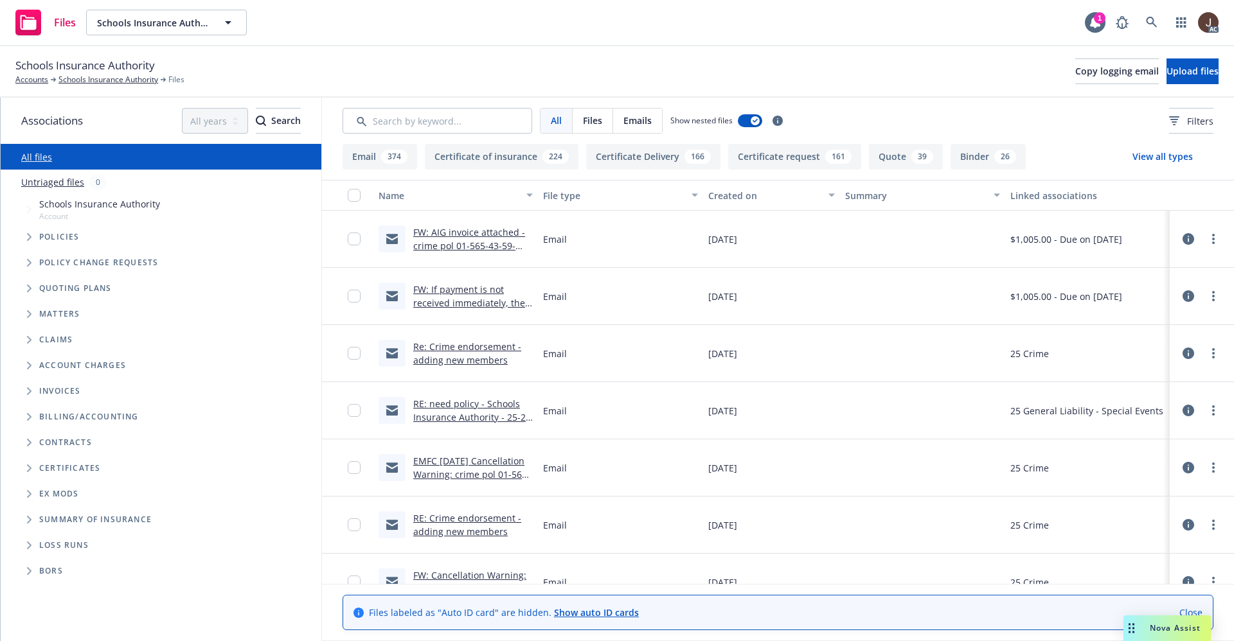
click at [48, 186] on link "Untriaged files" at bounding box center [52, 181] width 63 height 13
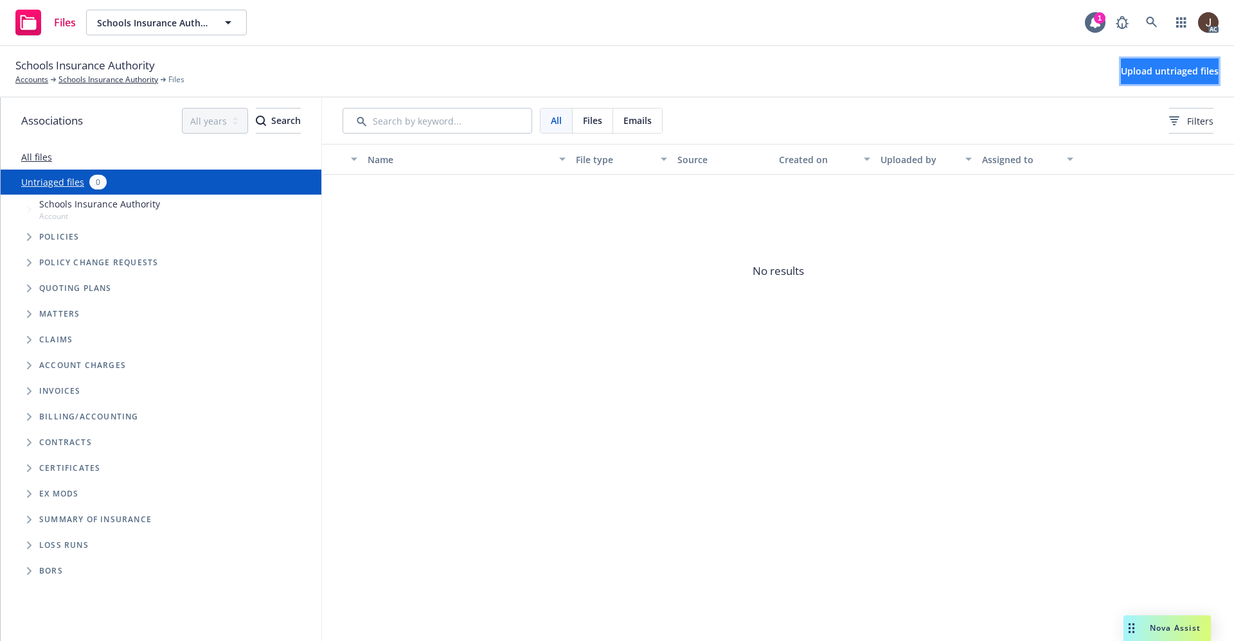
click at [1140, 71] on span "Upload untriaged files" at bounding box center [1170, 71] width 98 height 12
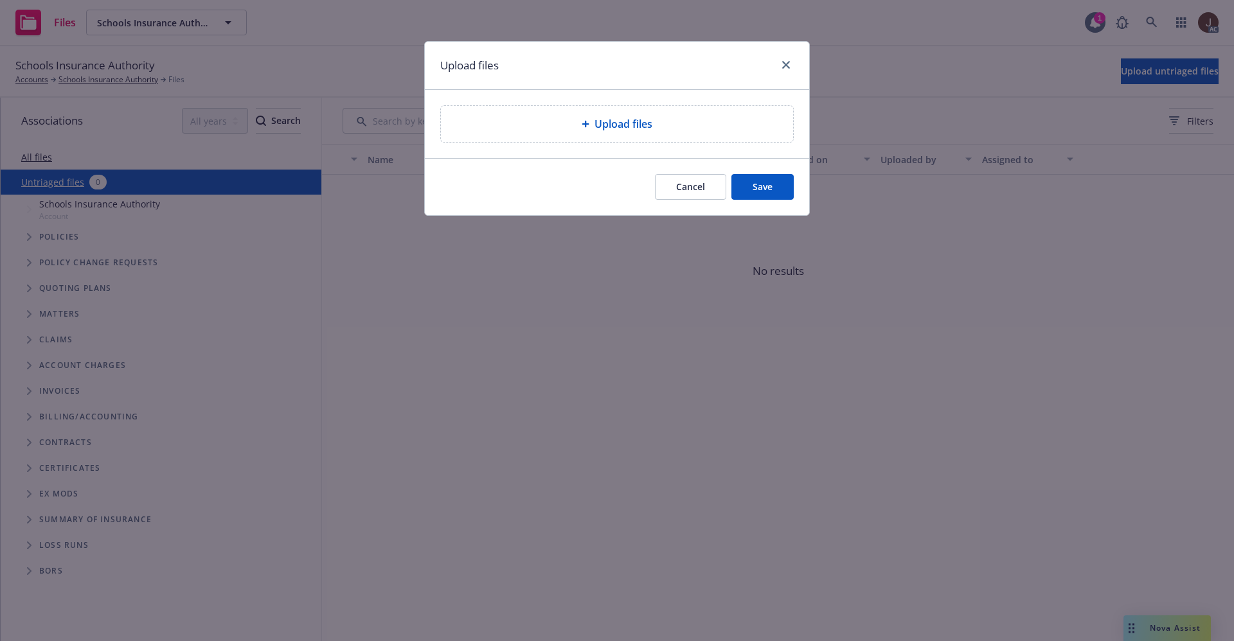
click at [660, 123] on div "Upload files" at bounding box center [617, 123] width 332 height 15
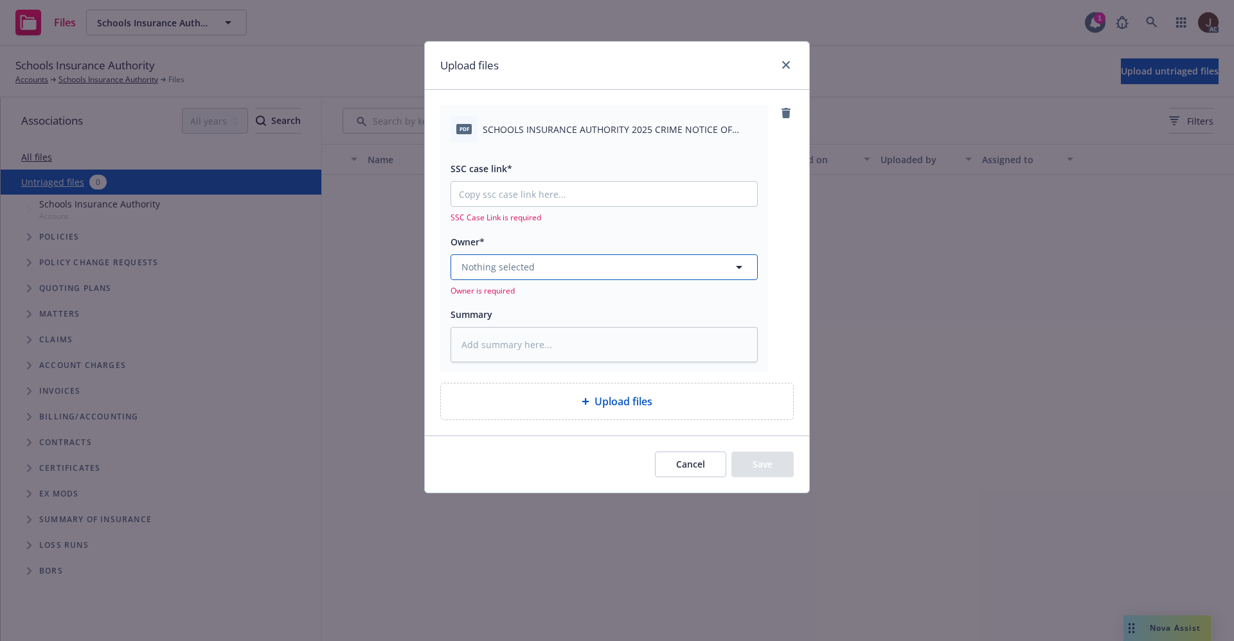
click at [549, 271] on button "Nothing selected" at bounding box center [604, 268] width 307 height 26
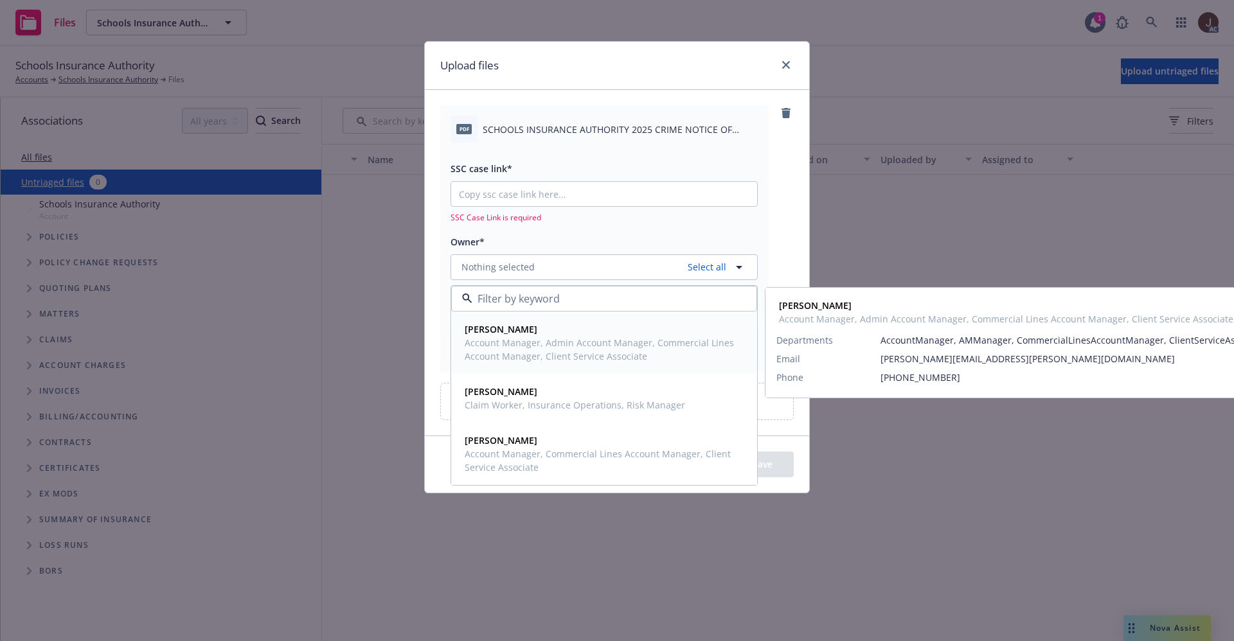
click at [534, 332] on span "[PERSON_NAME]" at bounding box center [603, 329] width 276 height 13
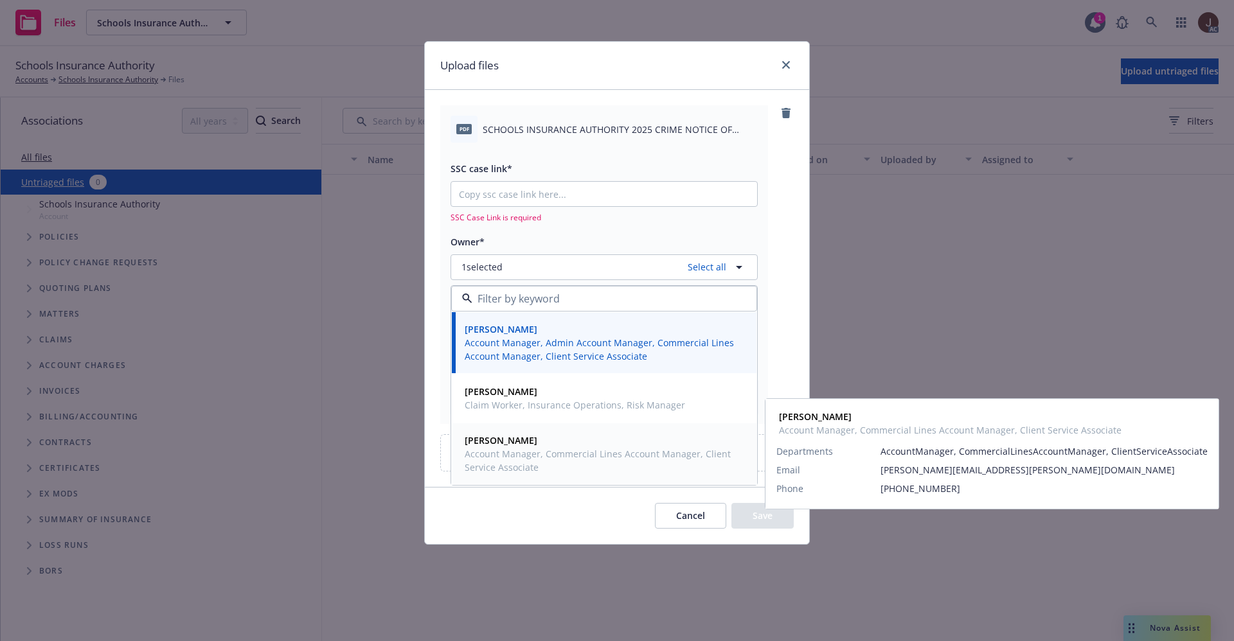
click at [517, 449] on span "Account Manager, Commercial Lines Account Manager, Client Service Associate" at bounding box center [603, 460] width 276 height 27
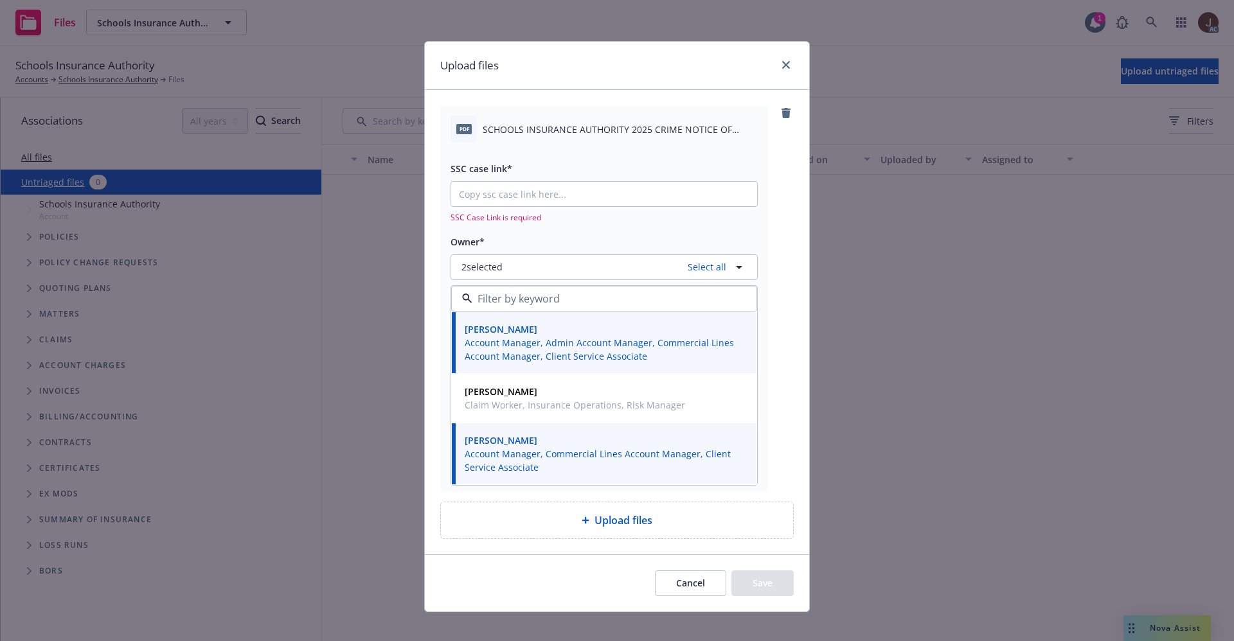
click at [773, 196] on div "pdf SCHOOLS INSURANCE AUTHORITY 2025 CRIME NOTICE OF CANCELLATION EFF 10-08-202…" at bounding box center [617, 298] width 354 height 386
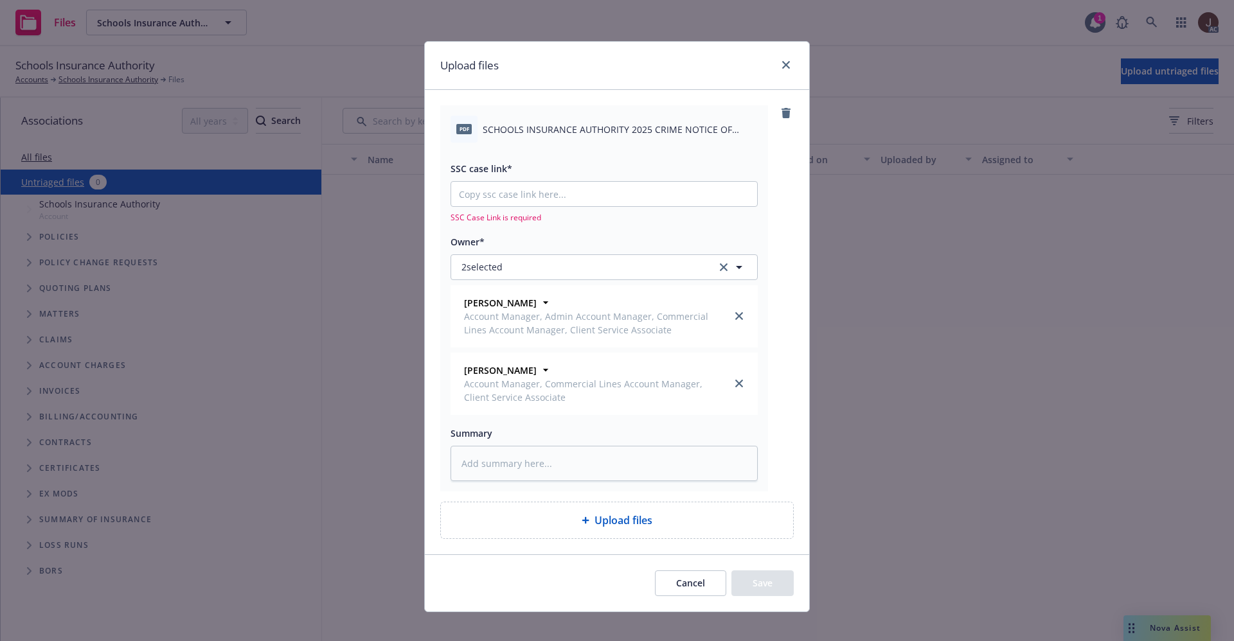
click at [593, 133] on span "SCHOOLS INSURANCE AUTHORITY 2025 CRIME NOTICE OF CANCELLATION EFF 10-08-2025.pdf" at bounding box center [620, 129] width 275 height 13
copy div "SCHOOLS INSURANCE AUTHORITY 2025 CRIME NOTICE OF CANCELLATION EFF 10-08-2025.pdf"
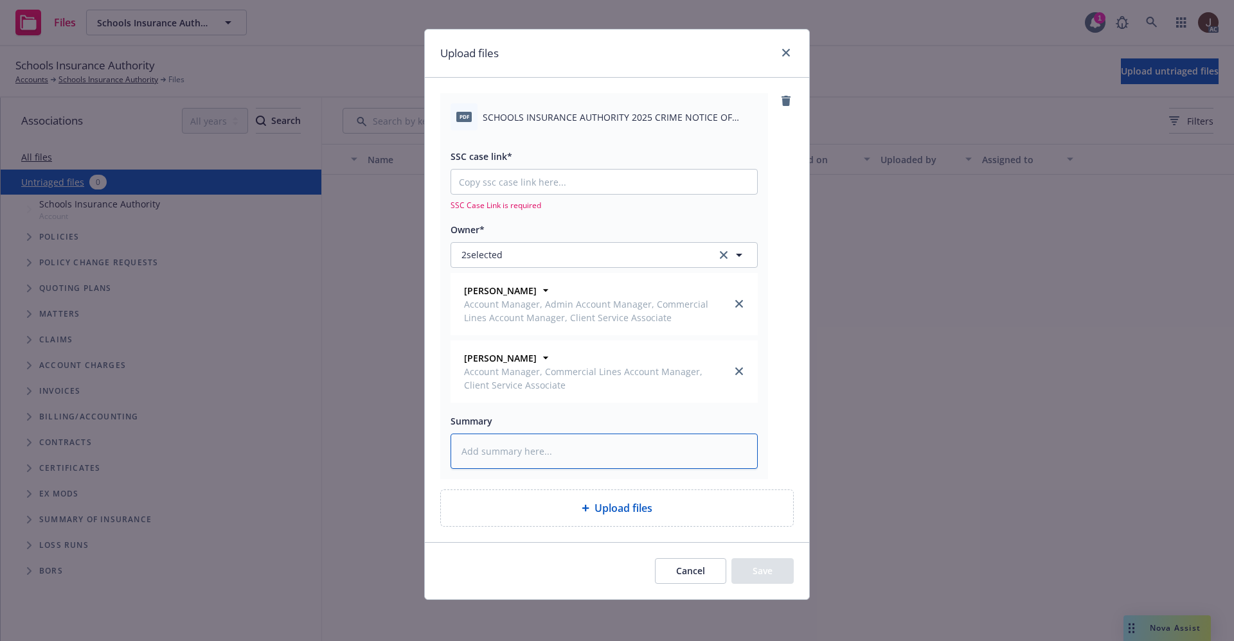
click at [500, 453] on textarea at bounding box center [604, 451] width 307 height 35
paste textarea "SCHOOLS INSURANCE AUTHORITY 2025 CRIME NOTICE OF CANCELLATION EFF 10-08-2025.pdf"
type textarea "x"
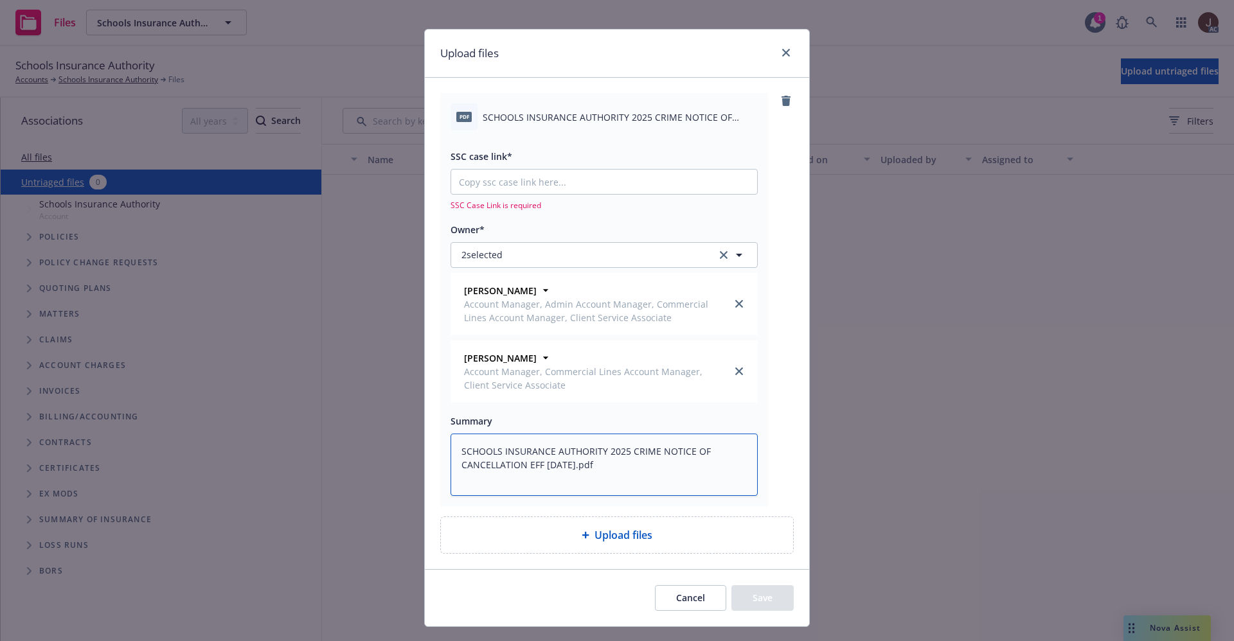
type textarea "SCHOOLS INSURANCE AUTHORITY 2025 CRIME NOTICE OF CANCELLATION EFF 10-08-2025.pdf"
type textarea "x"
click at [503, 175] on input "SSC case link*" at bounding box center [604, 182] width 306 height 24
paste input "https://newfront-ssc.lightning.force.com/lightning/r/Case/500Vz00000SFyQMIA1/vi…"
type input "https://newfront-ssc.lightning.force.com/lightning/r/Case/500Vz00000SFyQMIA1/vi…"
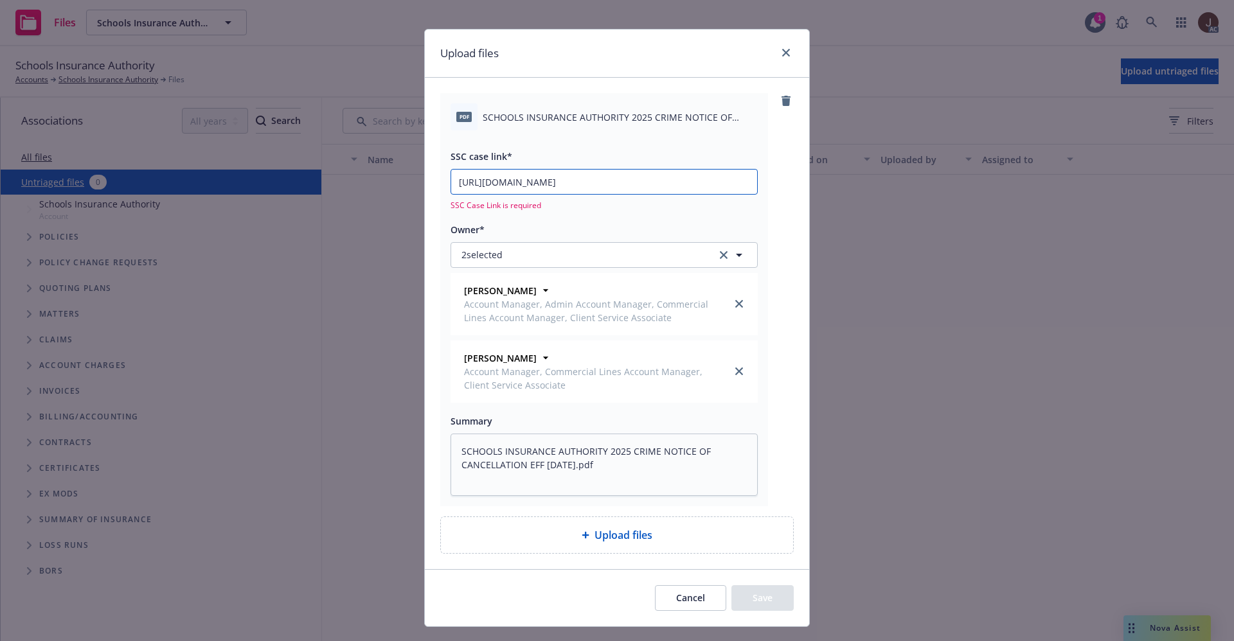
type textarea "x"
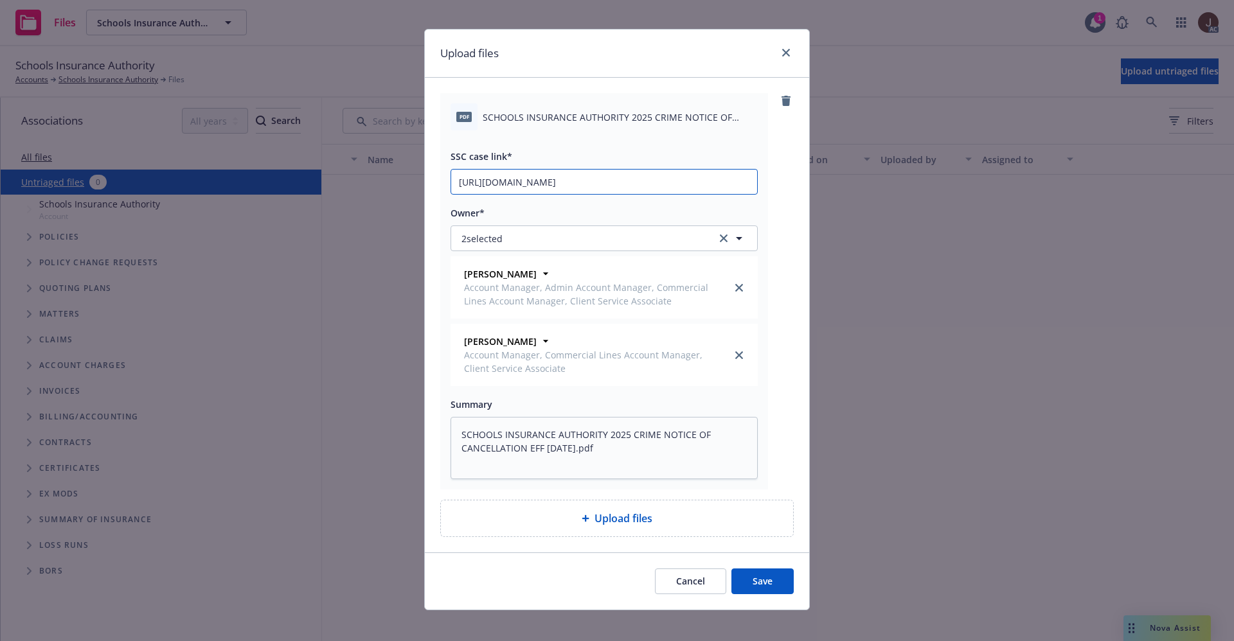
type input "https://newfront-ssc.lightning.force.com/lightning/r/Case/500Vz00000SFyQMIA1/vi…"
click at [774, 184] on div "pdf SCHOOLS INSURANCE AUTHORITY 2025 CRIME NOTICE OF CANCELLATION EFF 10-08-202…" at bounding box center [617, 291] width 354 height 397
click at [750, 573] on button "Save" at bounding box center [762, 582] width 62 height 26
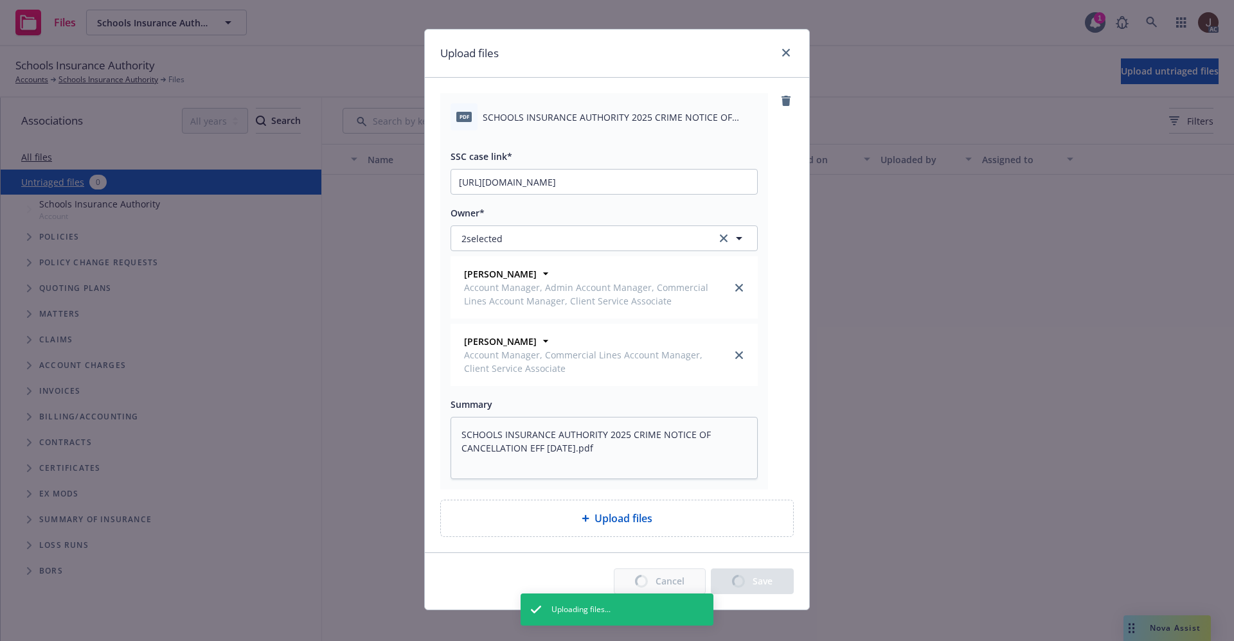
type textarea "x"
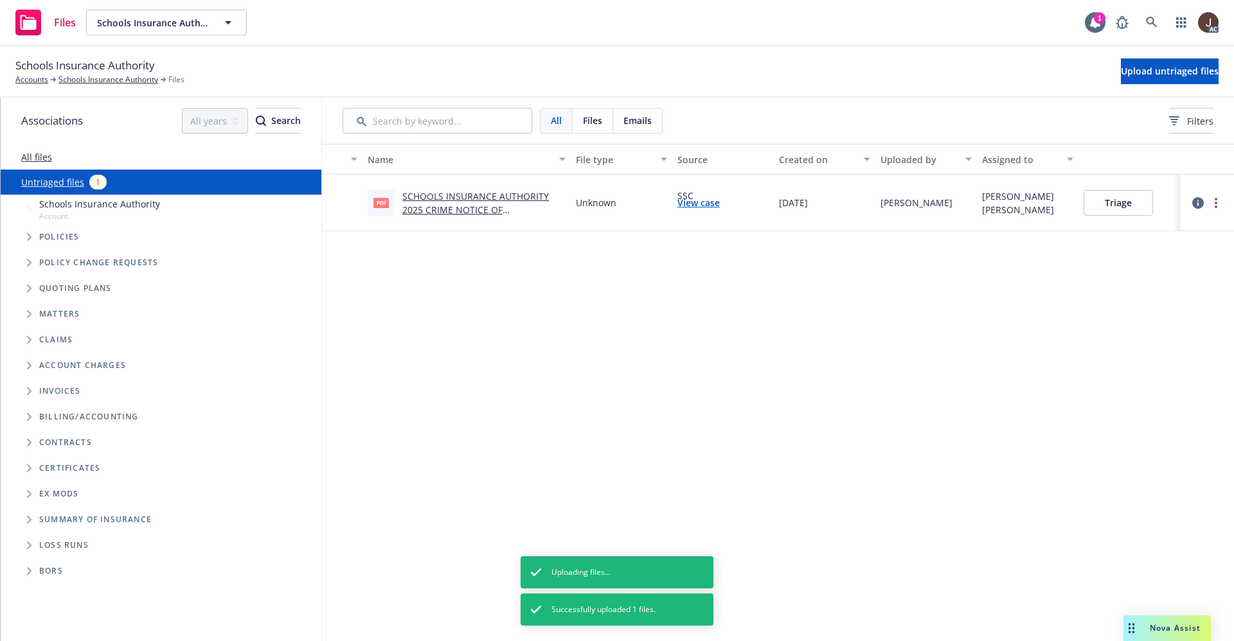
click at [523, 371] on div "Name File type Source Created on Uploaded by Assigned to pdf SCHOOLS INSURANCE …" at bounding box center [778, 393] width 912 height 498
